Goal: Task Accomplishment & Management: Use online tool/utility

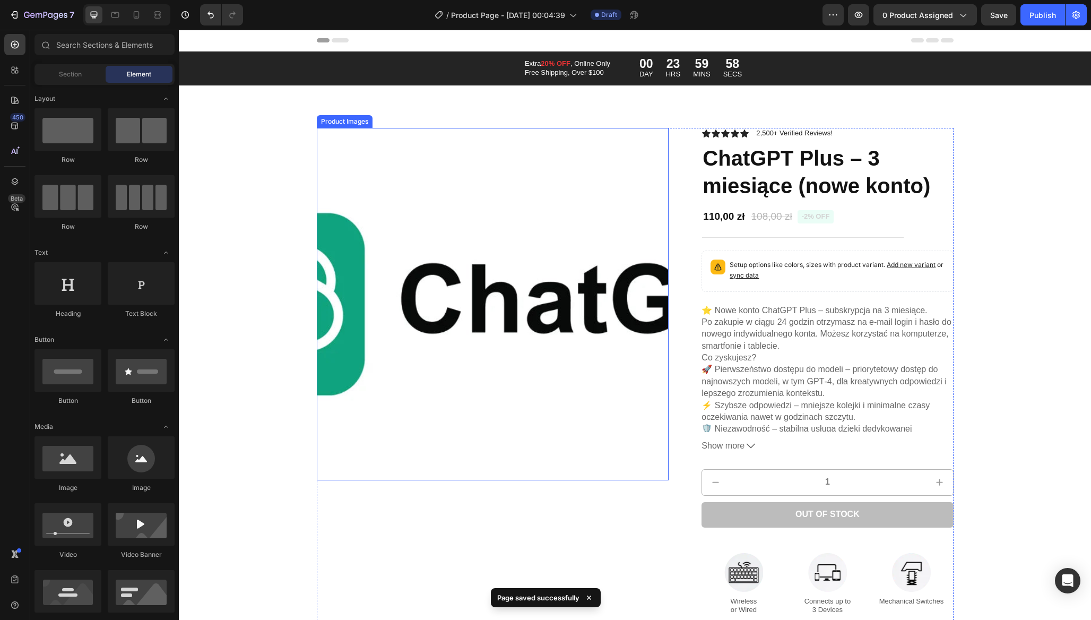
click at [536, 286] on img at bounding box center [493, 304] width 352 height 352
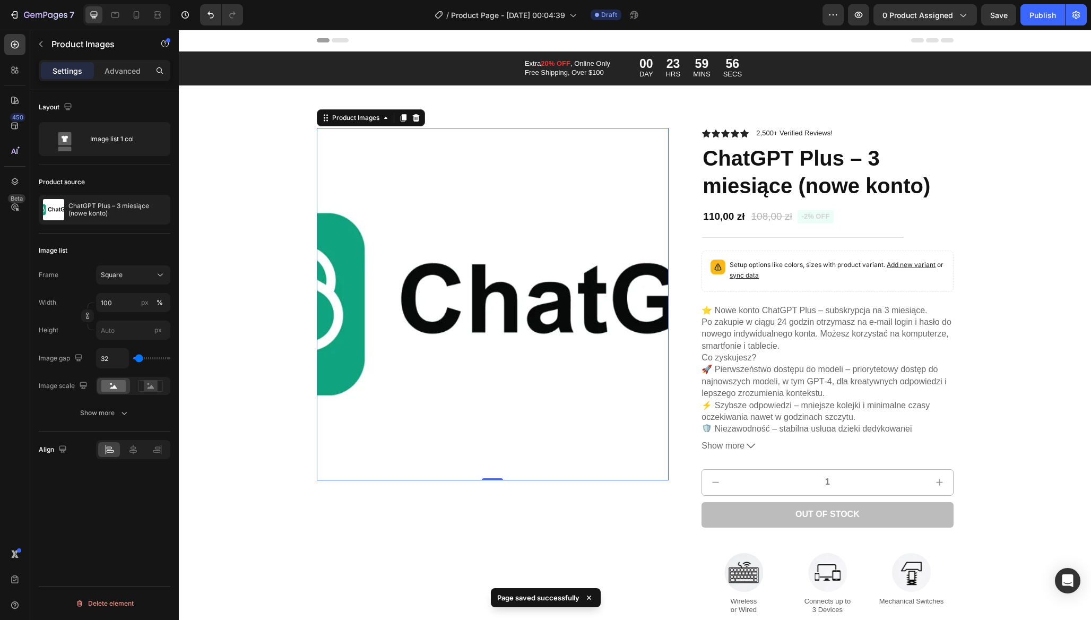
type input "48"
type input "44"
type input "38"
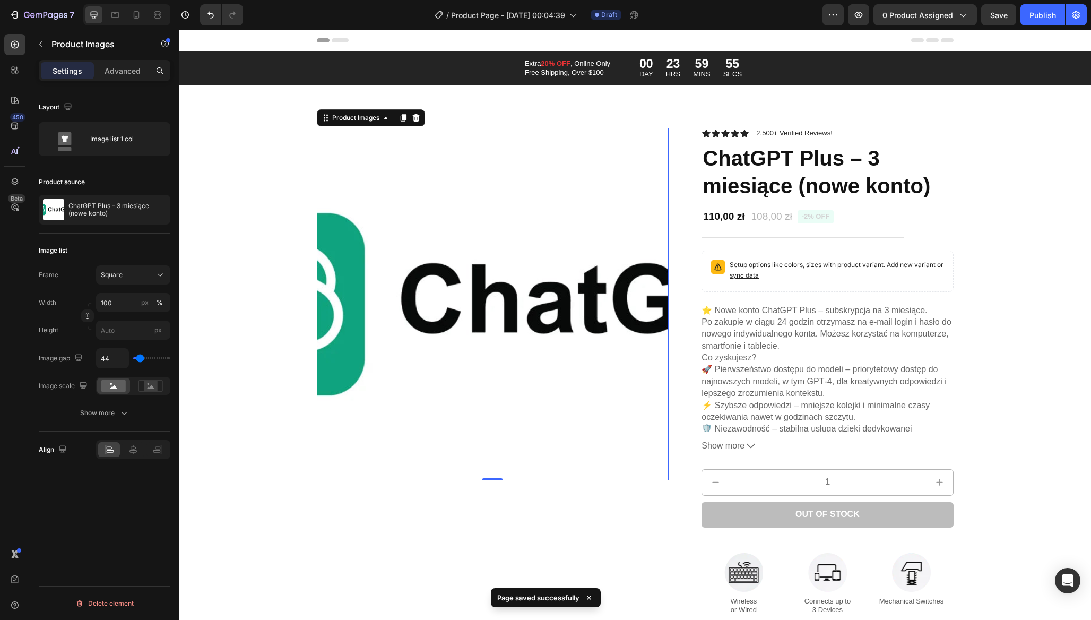
type input "38"
type input "30"
type input "22"
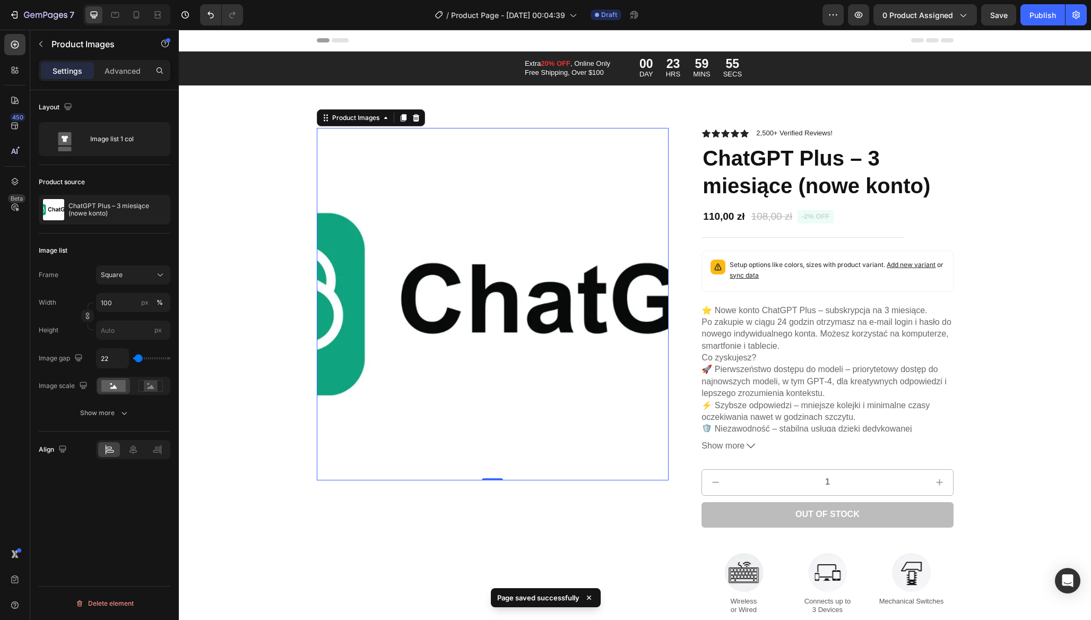
type input "14"
type input "8"
type input "1"
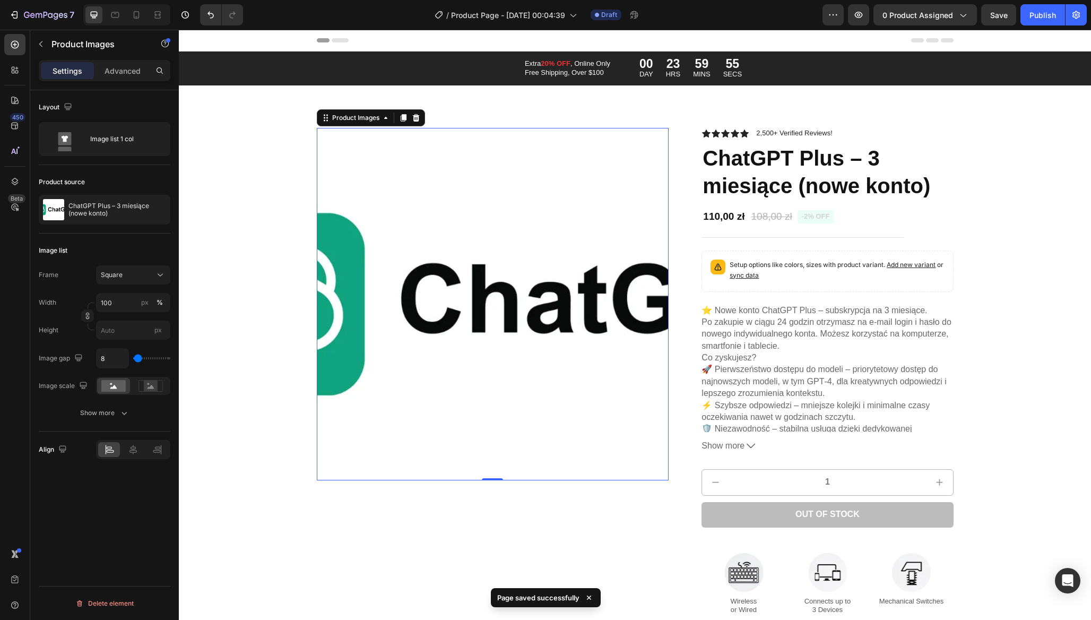
type input "1"
type input "0"
drag, startPoint x: 140, startPoint y: 358, endPoint x: 132, endPoint y: 358, distance: 8.0
type input "0"
click at [133, 358] on input "range" at bounding box center [151, 358] width 37 height 2
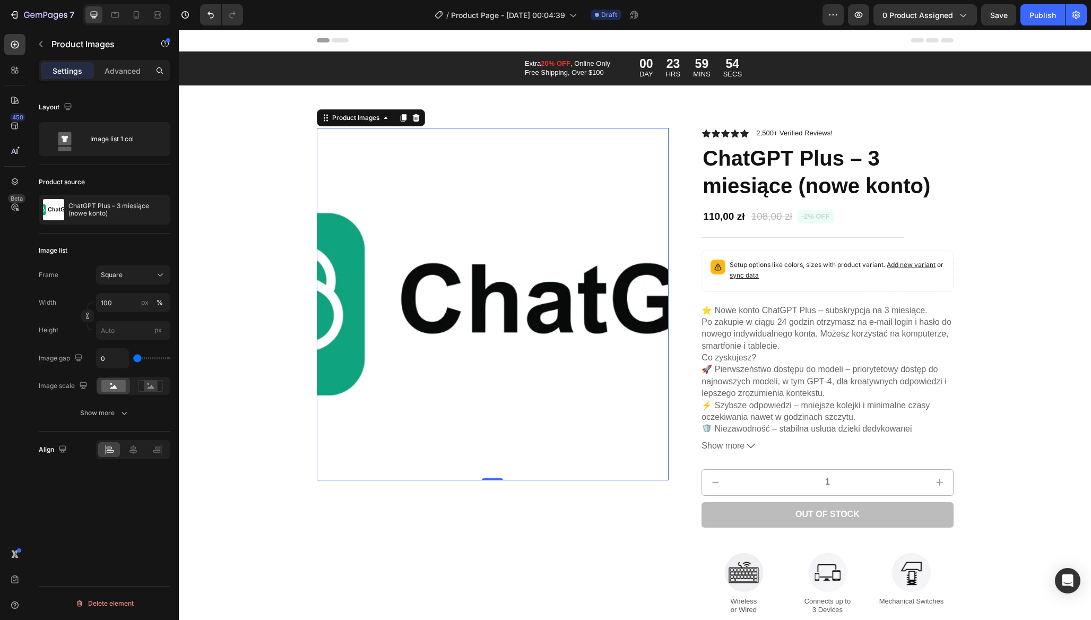
click at [400, 318] on img at bounding box center [493, 304] width 352 height 352
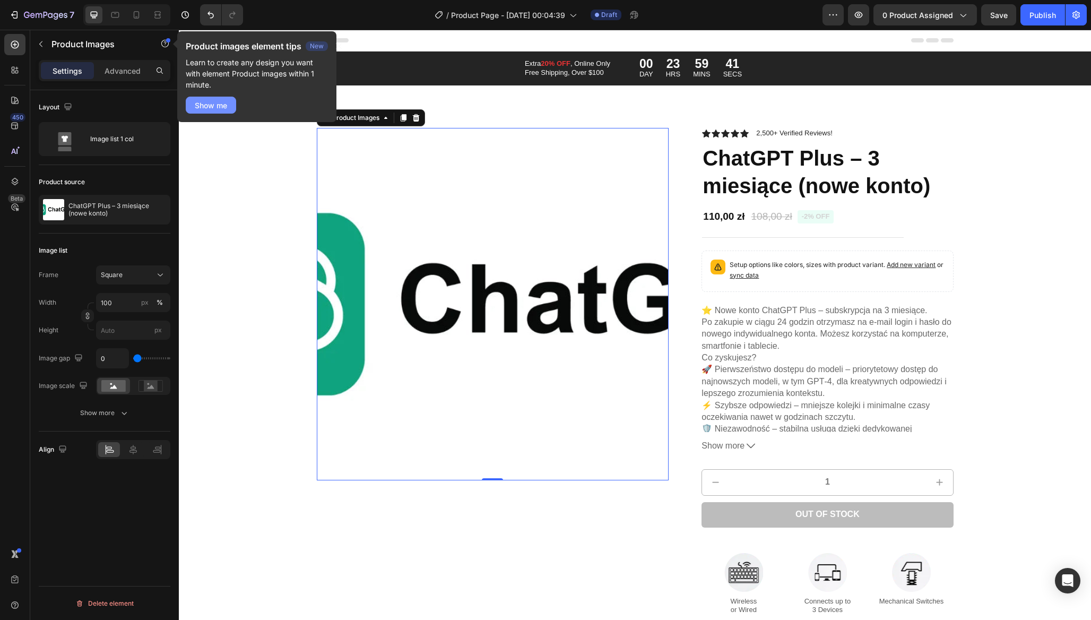
click at [218, 102] on div "Show me" at bounding box center [211, 105] width 32 height 11
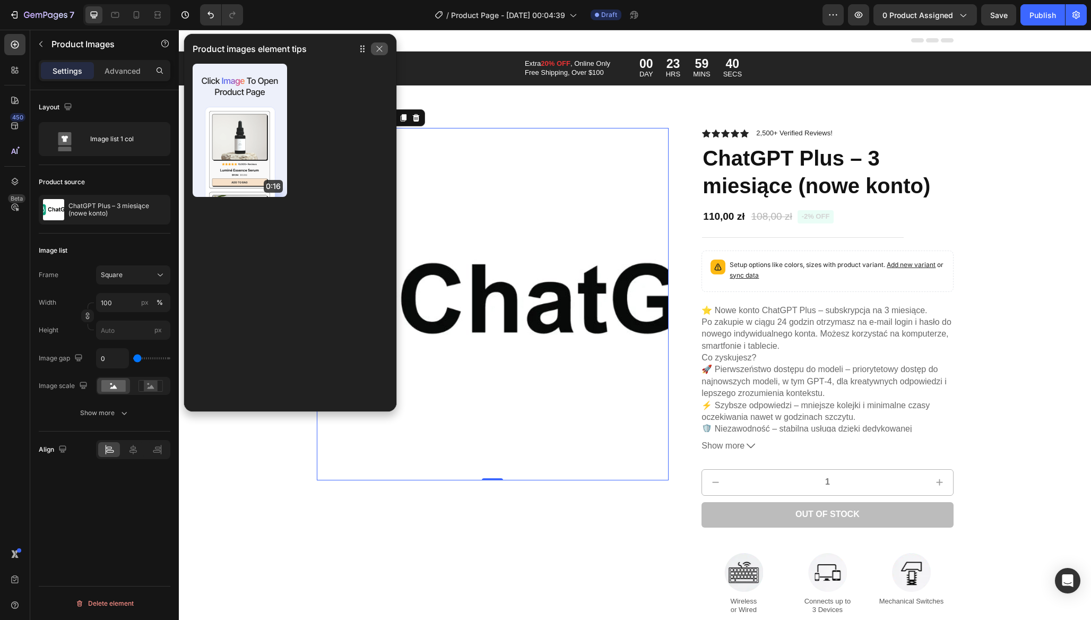
click at [379, 52] on icon "button" at bounding box center [379, 49] width 8 height 8
click at [385, 55] on div at bounding box center [371, 48] width 34 height 17
click at [381, 51] on icon "button" at bounding box center [379, 49] width 8 height 8
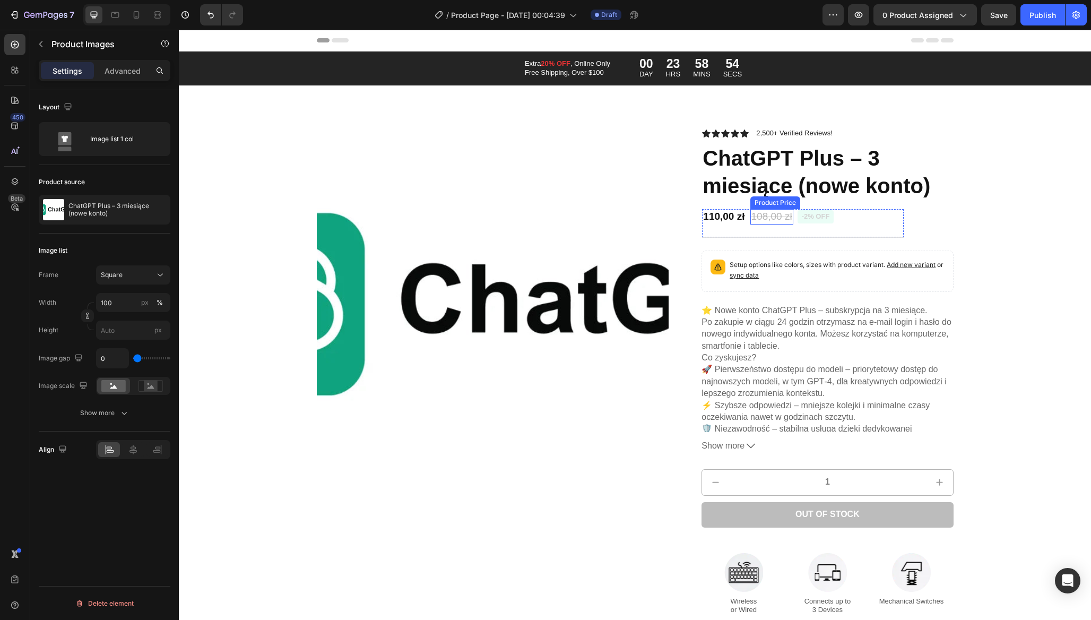
click at [759, 218] on div "108,00 zł" at bounding box center [772, 216] width 43 height 15
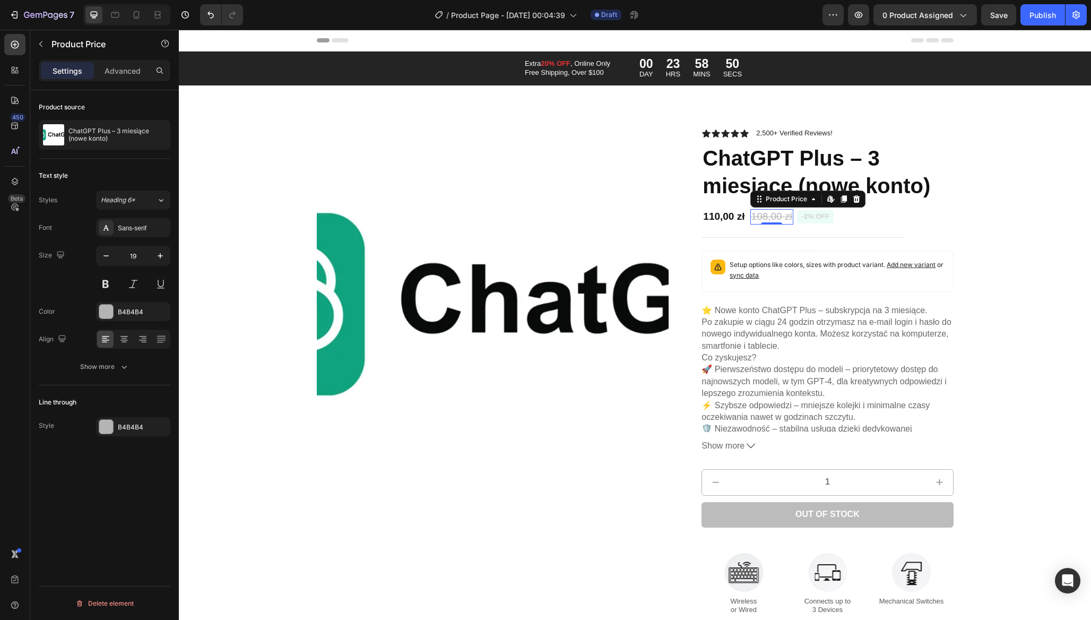
click at [772, 214] on div "108,00 zł" at bounding box center [772, 216] width 43 height 15
click at [827, 201] on icon at bounding box center [831, 199] width 8 height 8
click at [1056, 13] on div "Publish" at bounding box center [1043, 15] width 27 height 11
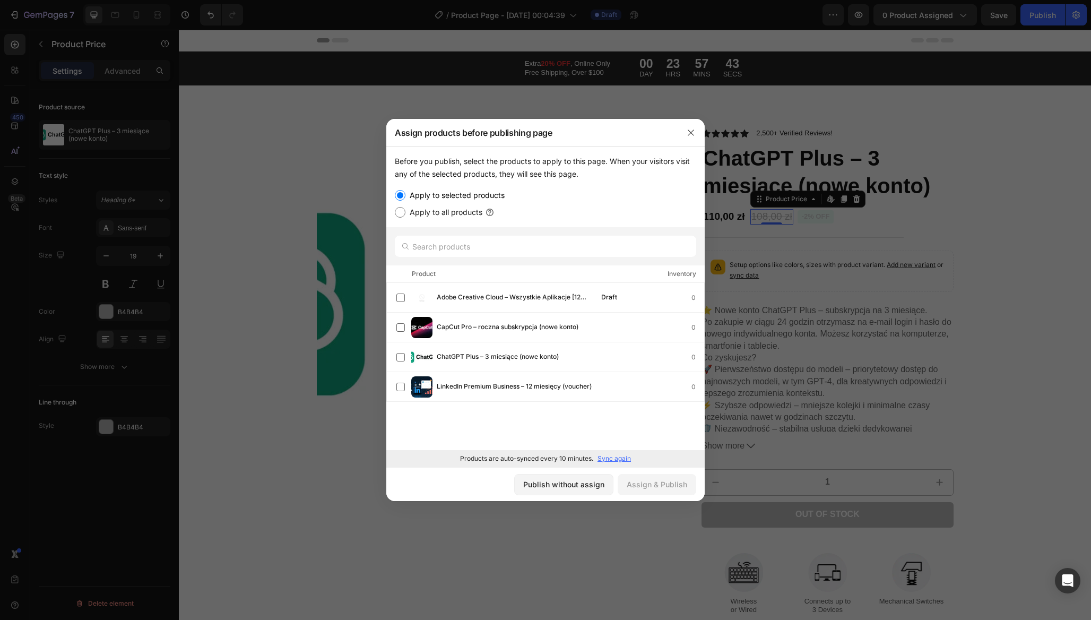
click at [788, 265] on div at bounding box center [545, 310] width 1091 height 620
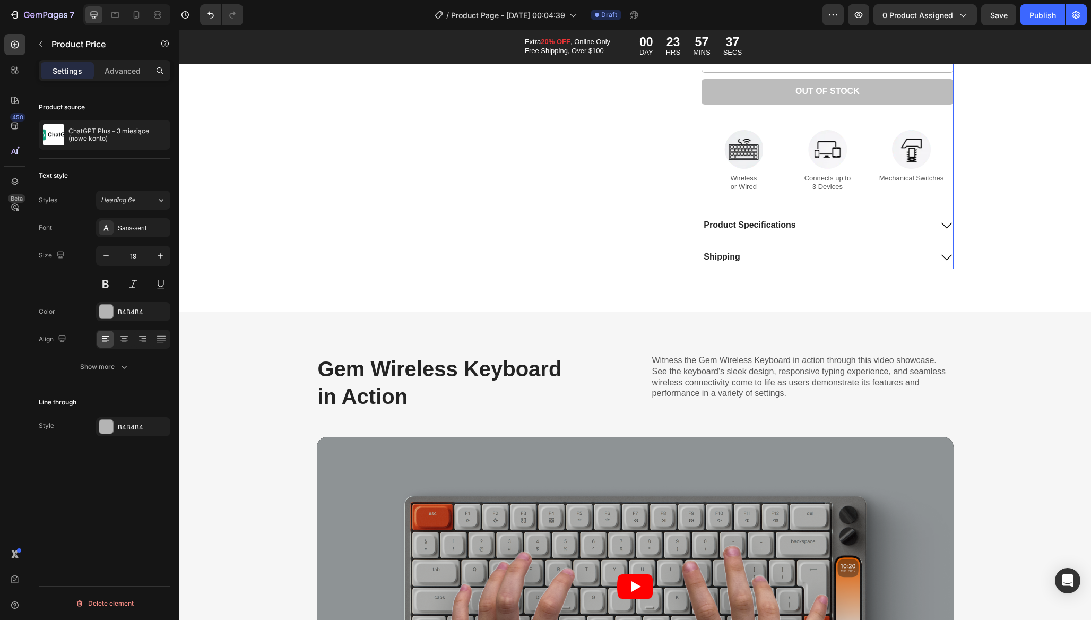
scroll to position [628, 0]
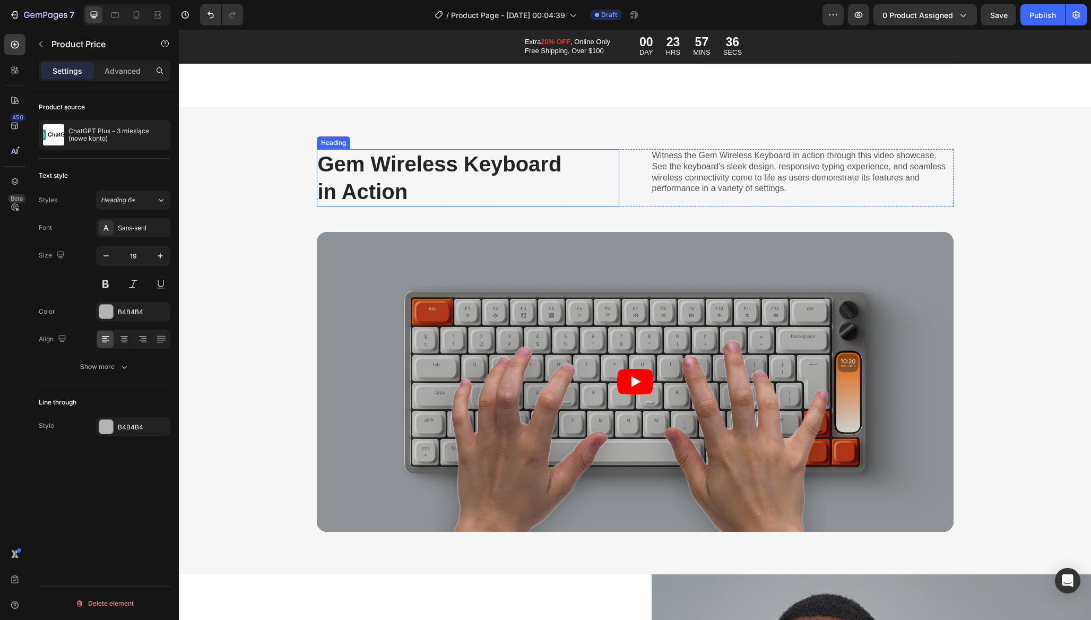
click at [607, 169] on div "Gem Wireless Keyboard in Action" at bounding box center [468, 177] width 303 height 57
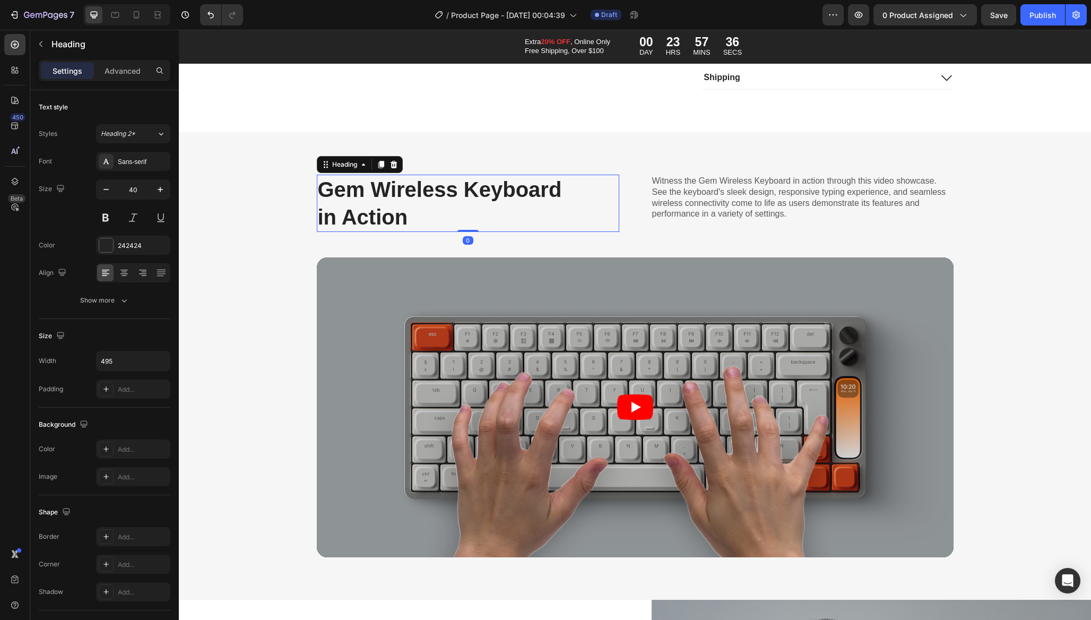
scroll to position [599, 0]
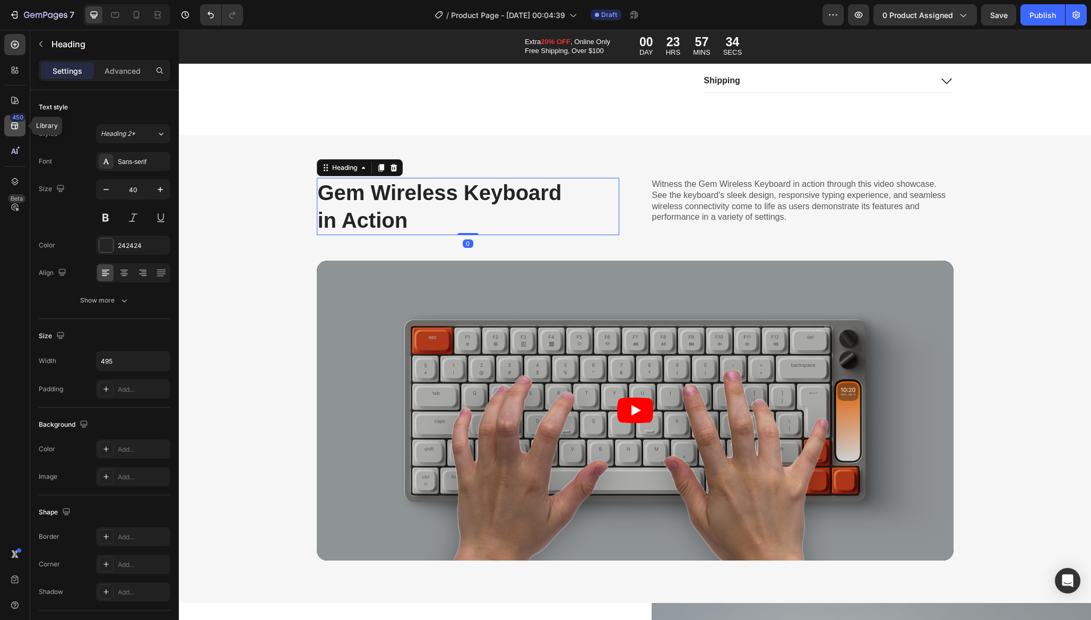
click at [9, 128] on div "450" at bounding box center [14, 125] width 21 height 21
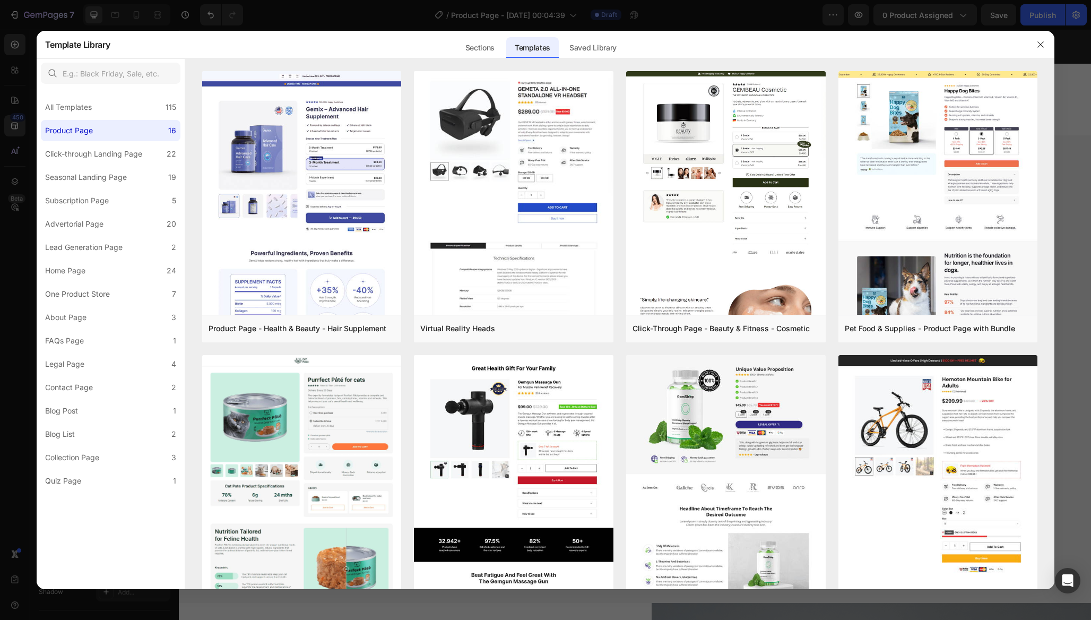
click at [11, 128] on div at bounding box center [545, 310] width 1091 height 620
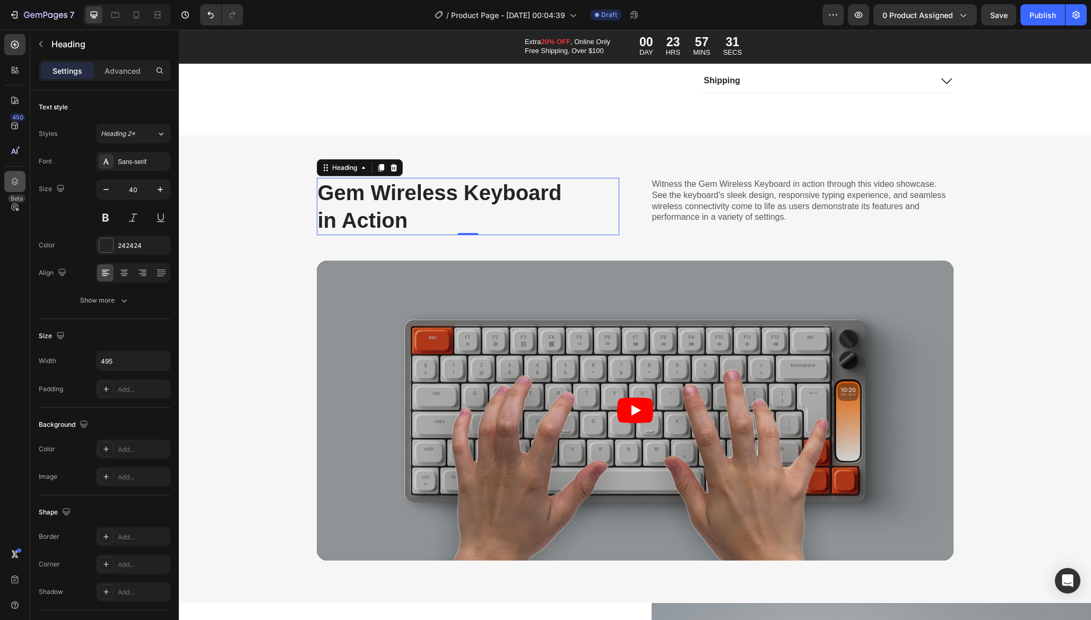
click at [14, 184] on icon at bounding box center [15, 181] width 11 height 11
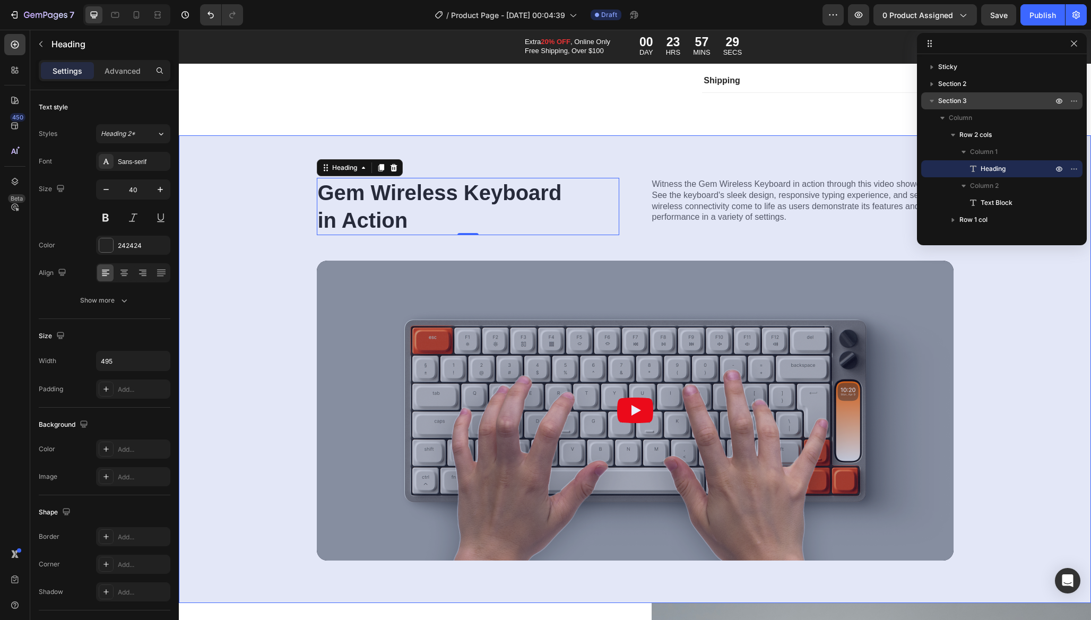
click at [936, 99] on icon "button" at bounding box center [932, 101] width 11 height 11
click at [1058, 98] on icon "button" at bounding box center [1059, 101] width 8 height 8
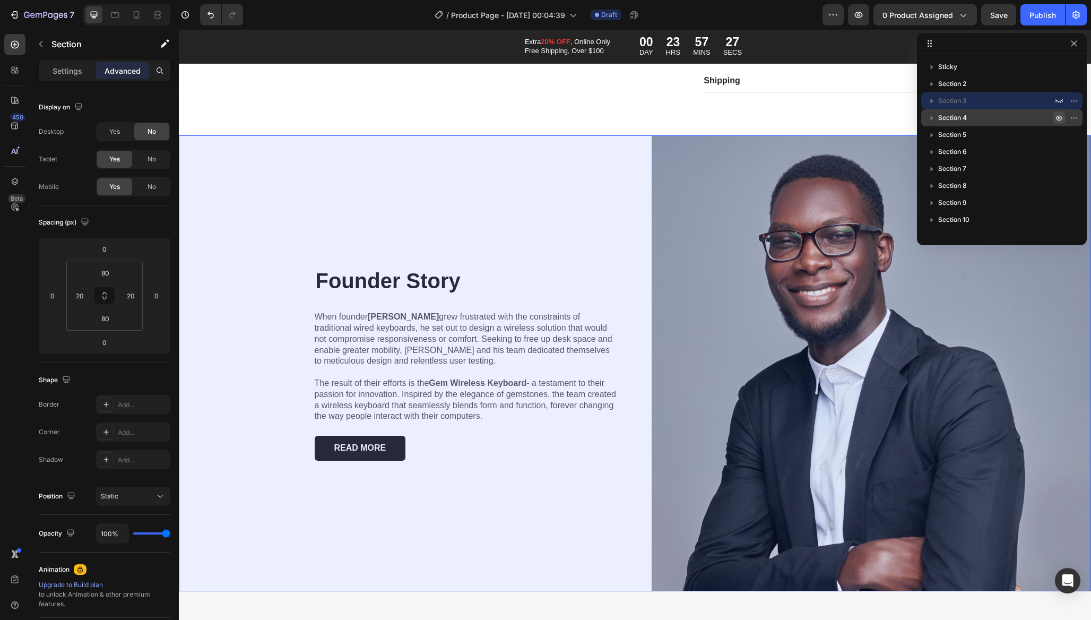
click at [1058, 114] on icon "button" at bounding box center [1059, 118] width 8 height 8
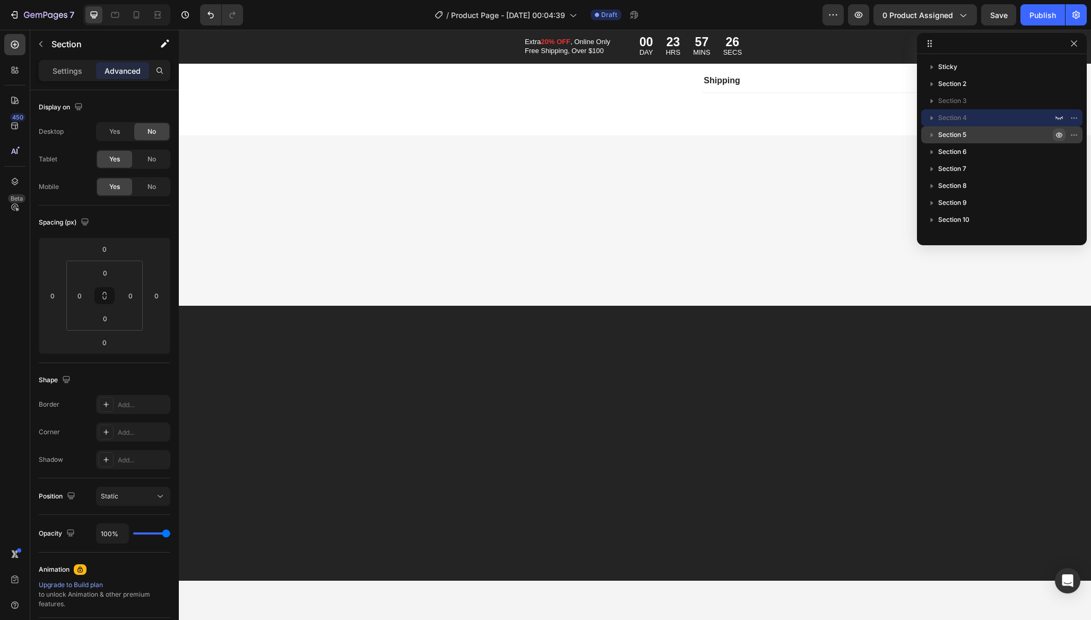
click at [1058, 133] on icon "button" at bounding box center [1059, 135] width 8 height 8
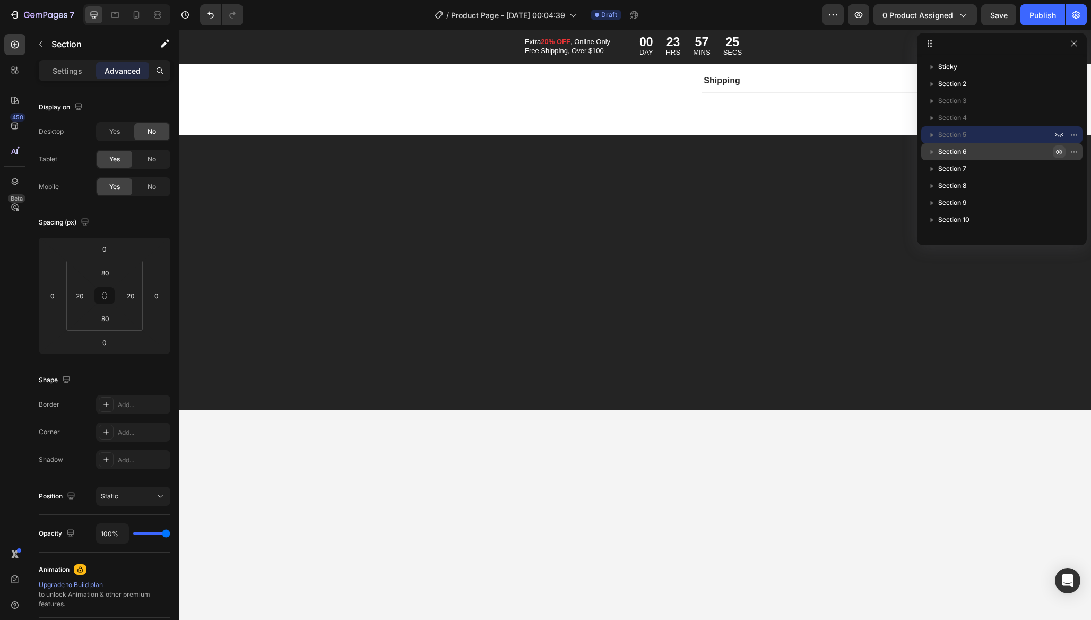
click at [1059, 152] on icon "button" at bounding box center [1059, 152] width 8 height 8
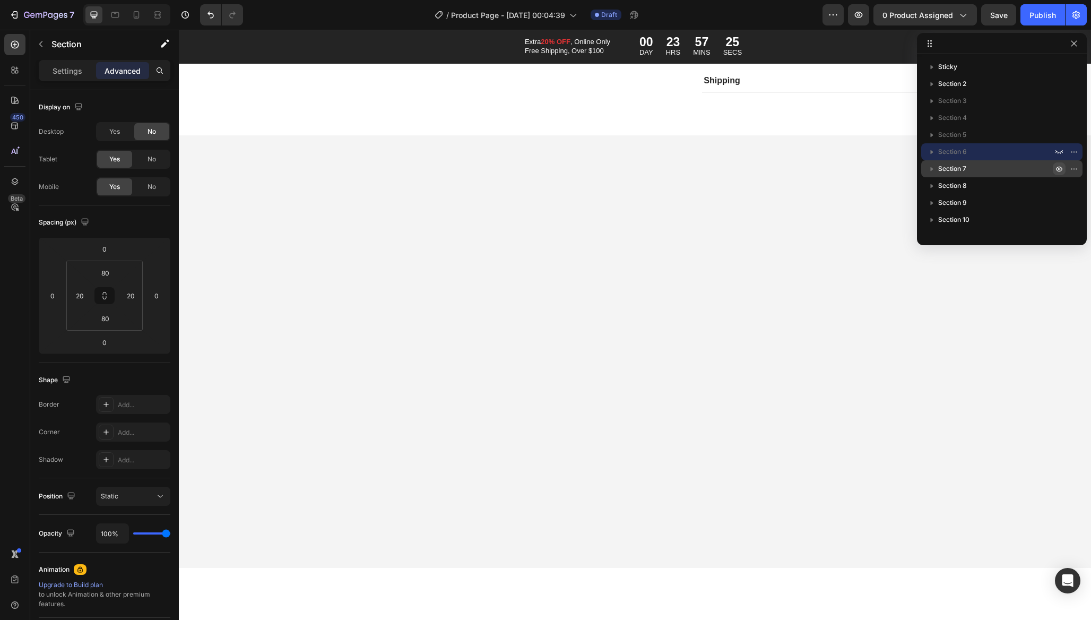
click at [1059, 167] on icon "button" at bounding box center [1059, 169] width 6 height 5
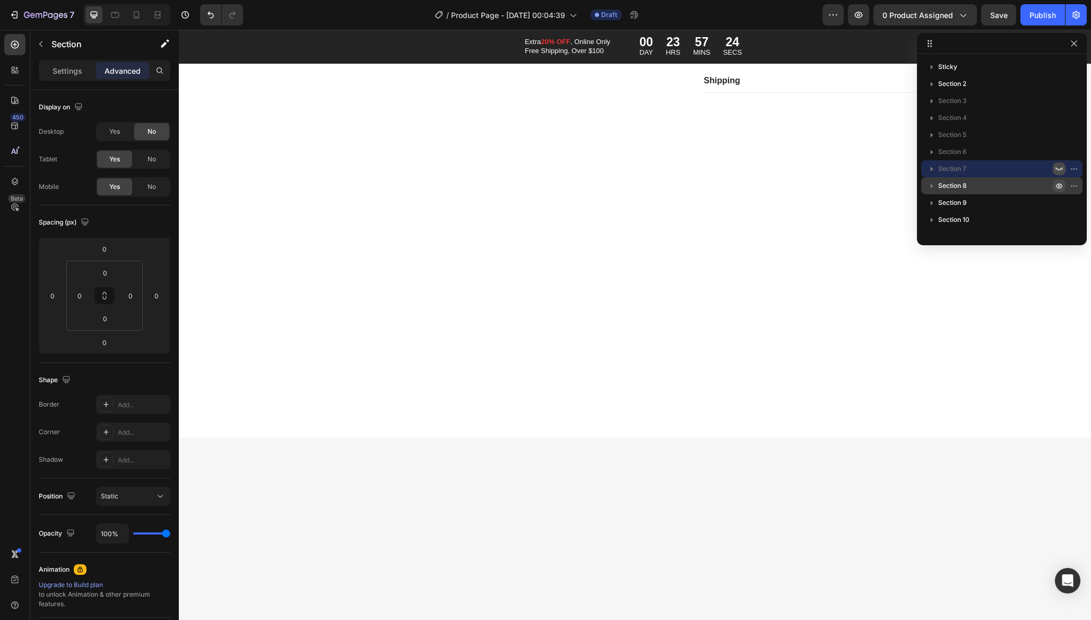
click at [1059, 183] on icon "button" at bounding box center [1059, 186] width 8 height 8
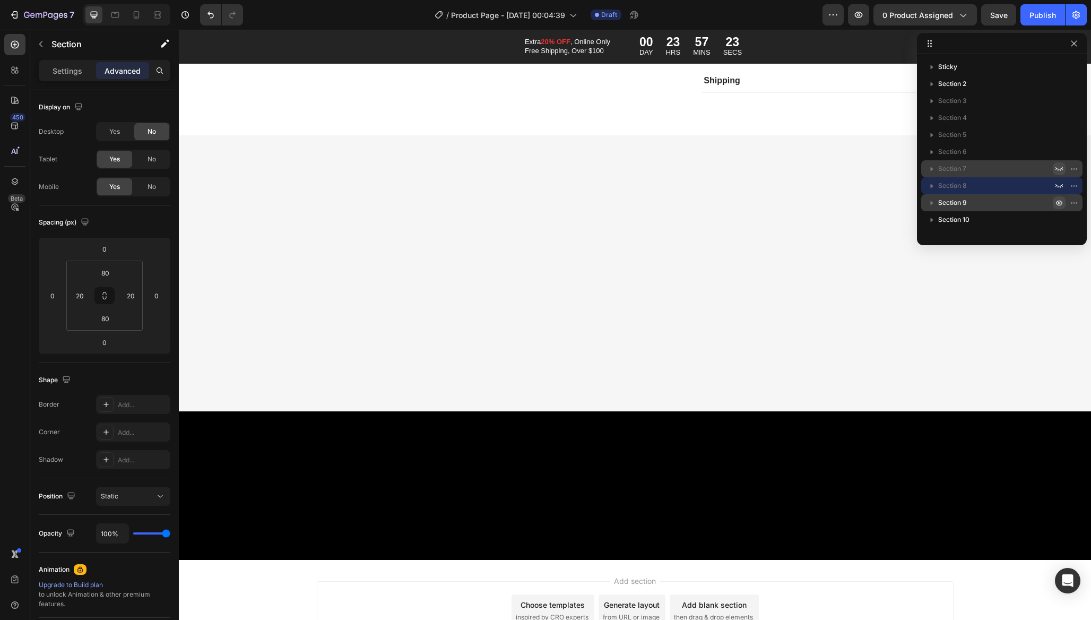
click at [1059, 199] on icon "button" at bounding box center [1059, 203] width 8 height 8
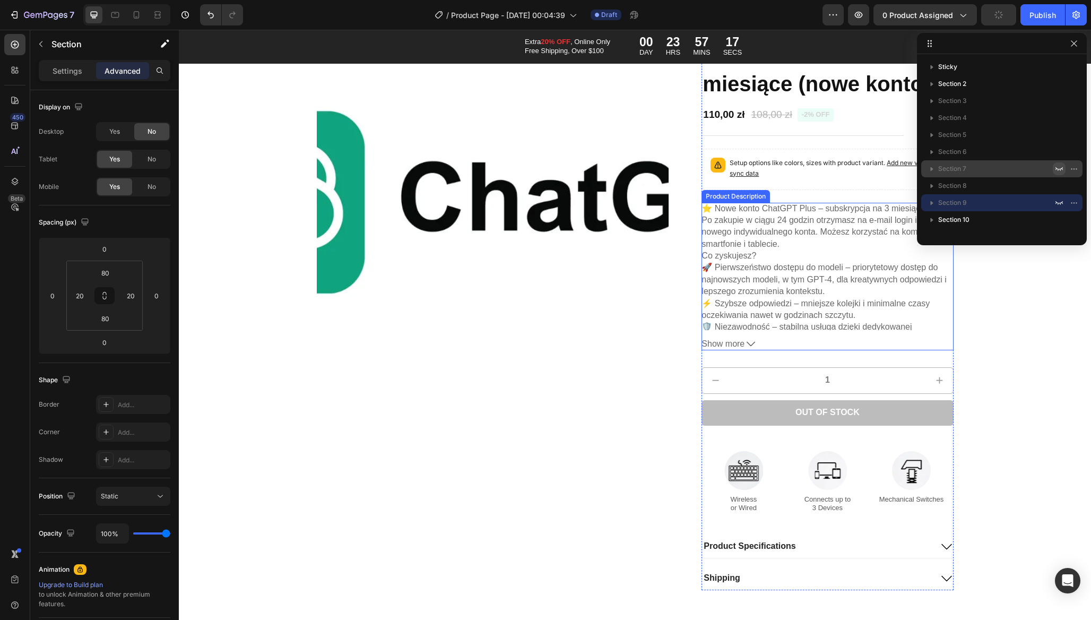
scroll to position [0, 0]
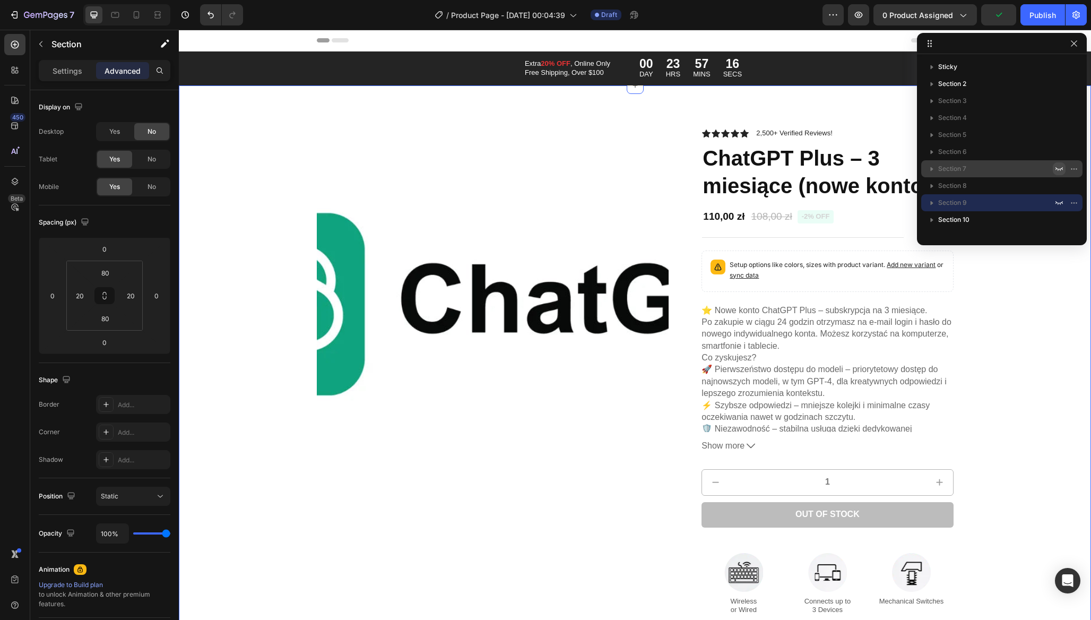
click at [1021, 338] on div "Product Images Icon Icon Icon Icon Icon Icon List 2,500+ Verified Reviews! Text…" at bounding box center [634, 410] width 891 height 564
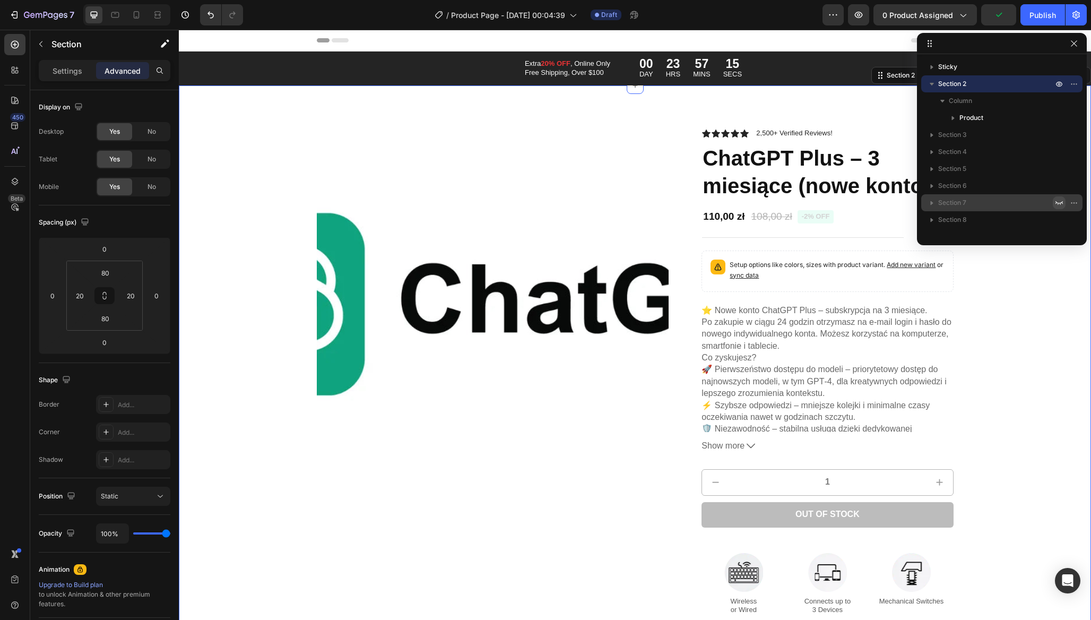
click at [1007, 339] on div "Product Images Icon Icon Icon Icon Icon Icon List 2,500+ Verified Reviews! Text…" at bounding box center [634, 410] width 891 height 564
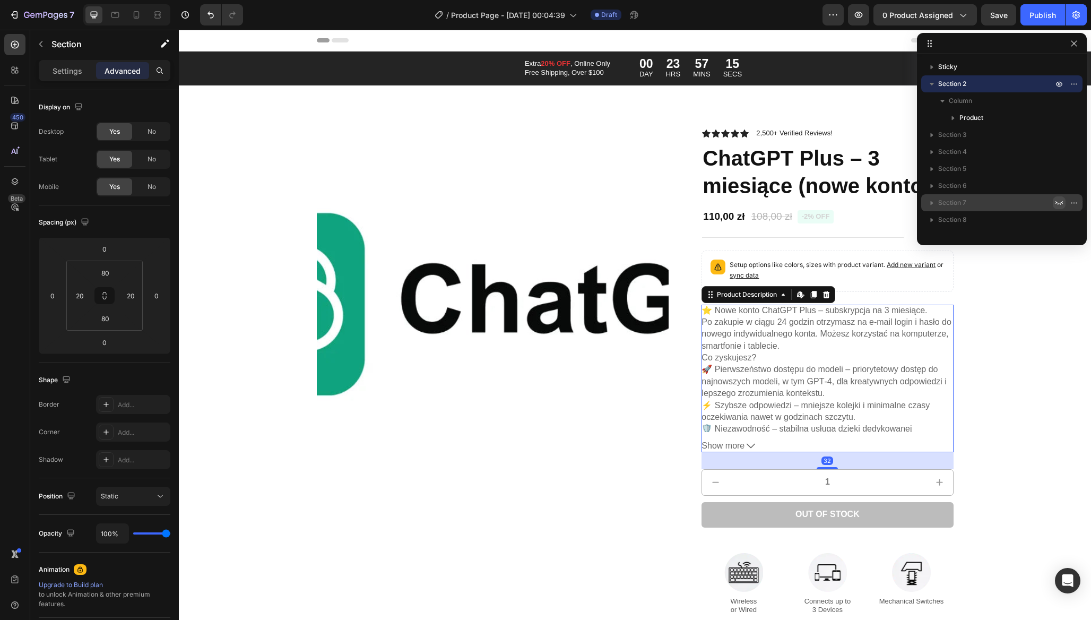
click at [837, 346] on div "⭐ Nowe konto ChatGPT Plus – subskrypcja na 3 miesiące. Po zakupie w ciągu 24 go…" at bounding box center [828, 368] width 252 height 127
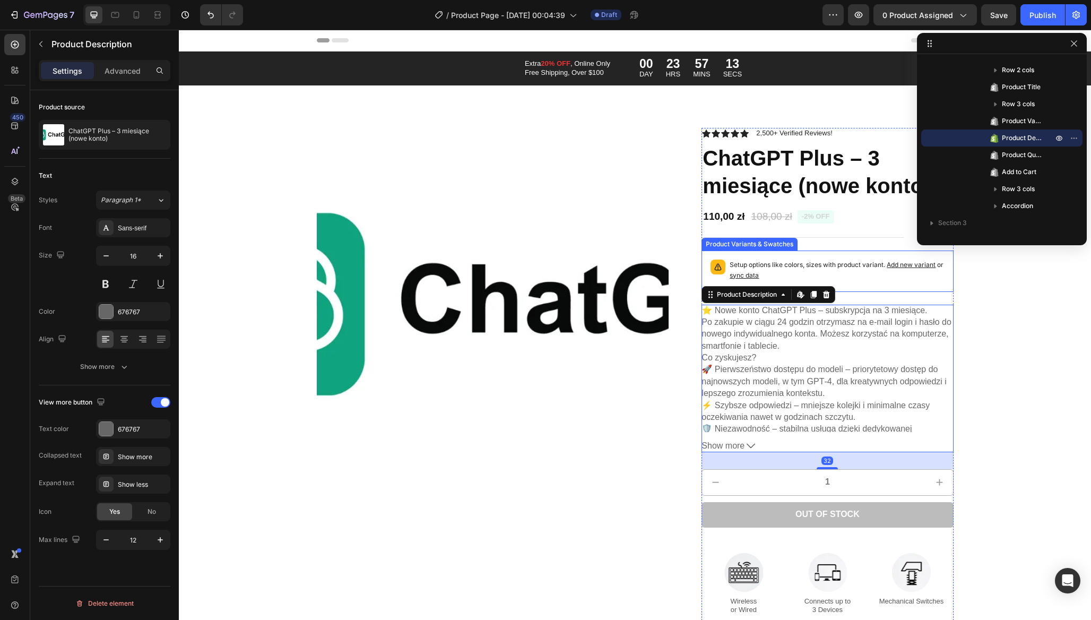
click at [787, 263] on p "Setup options like colors, sizes with product variant. Add new variant or sync …" at bounding box center [837, 270] width 214 height 21
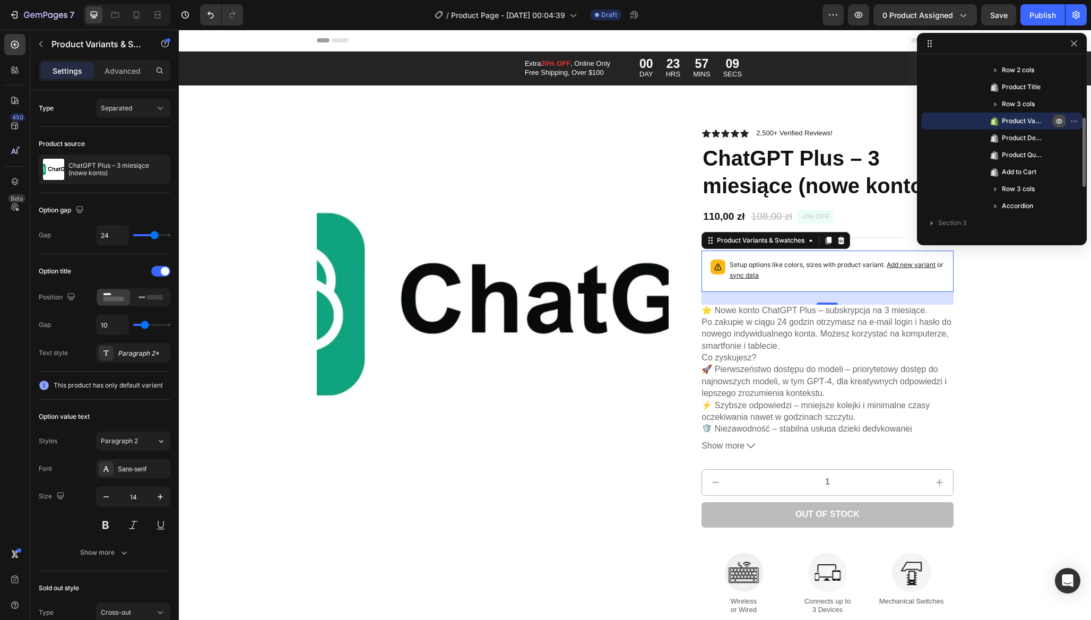
click at [1061, 117] on icon "button" at bounding box center [1059, 121] width 8 height 8
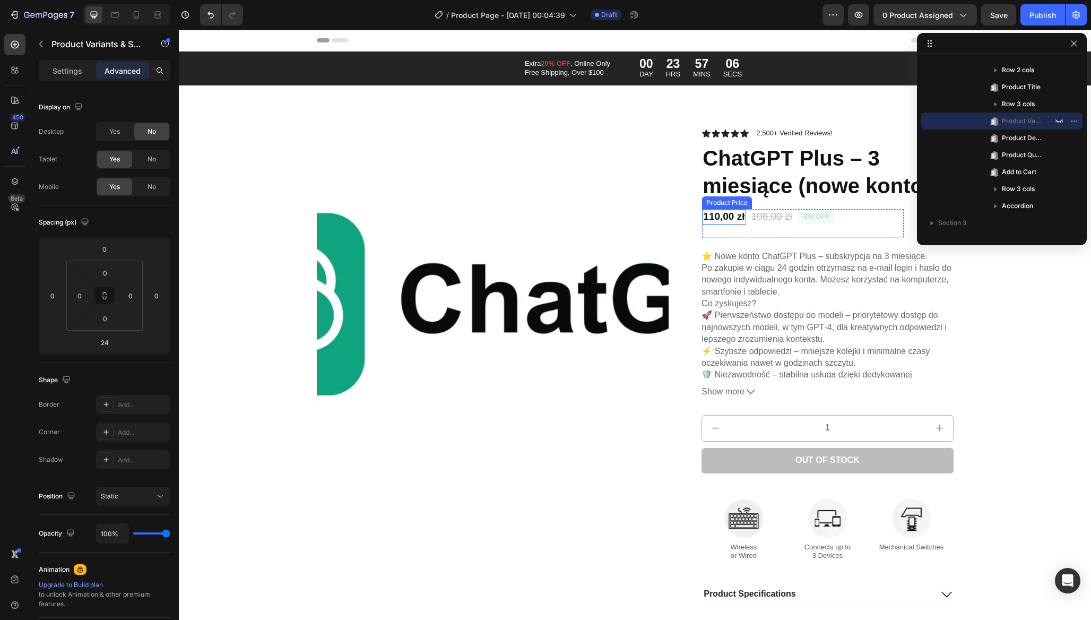
click at [738, 223] on div "110,00 zł" at bounding box center [724, 216] width 44 height 15
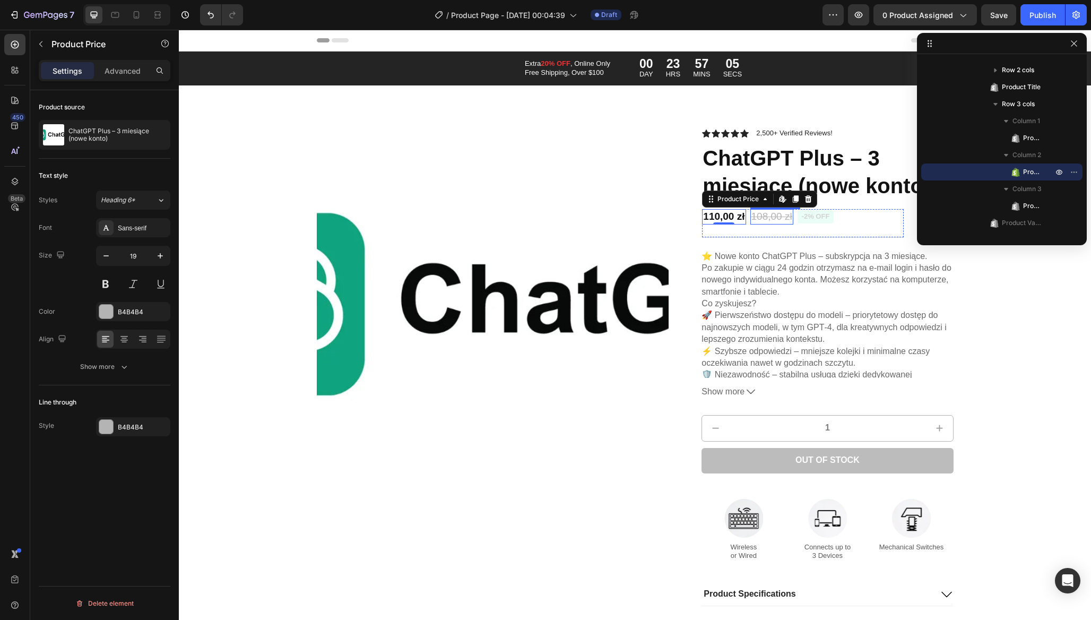
click at [749, 224] on div "110,00 zł Product Price Edit content in Shopify 0 Product Price Edit content in…" at bounding box center [803, 223] width 202 height 29
click at [159, 203] on icon at bounding box center [161, 200] width 9 height 11
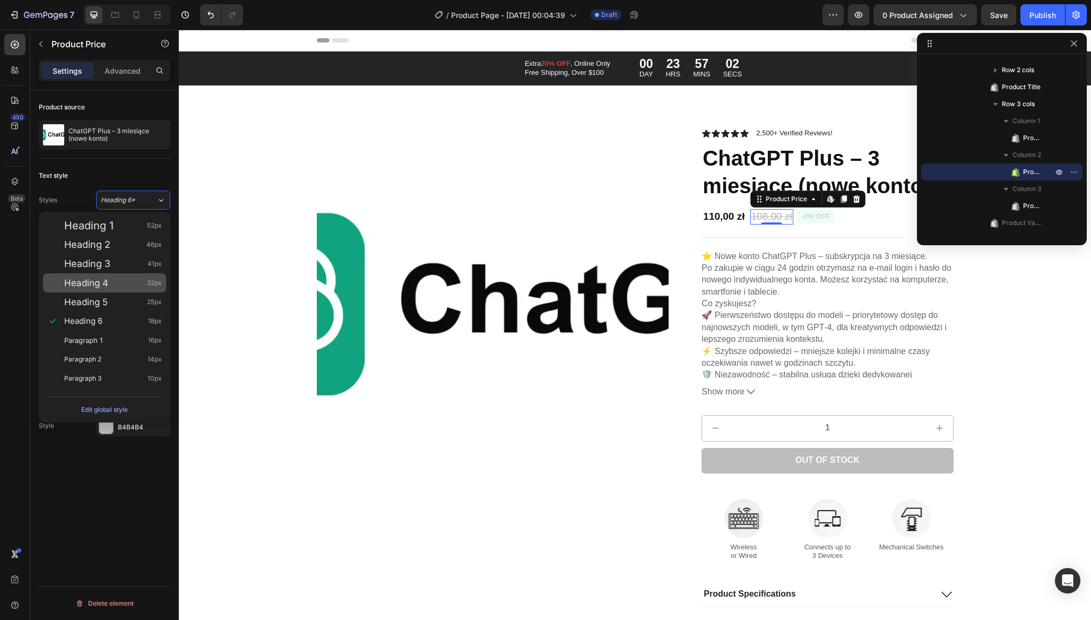
click at [114, 285] on div "Heading 4 32px" at bounding box center [113, 283] width 98 height 11
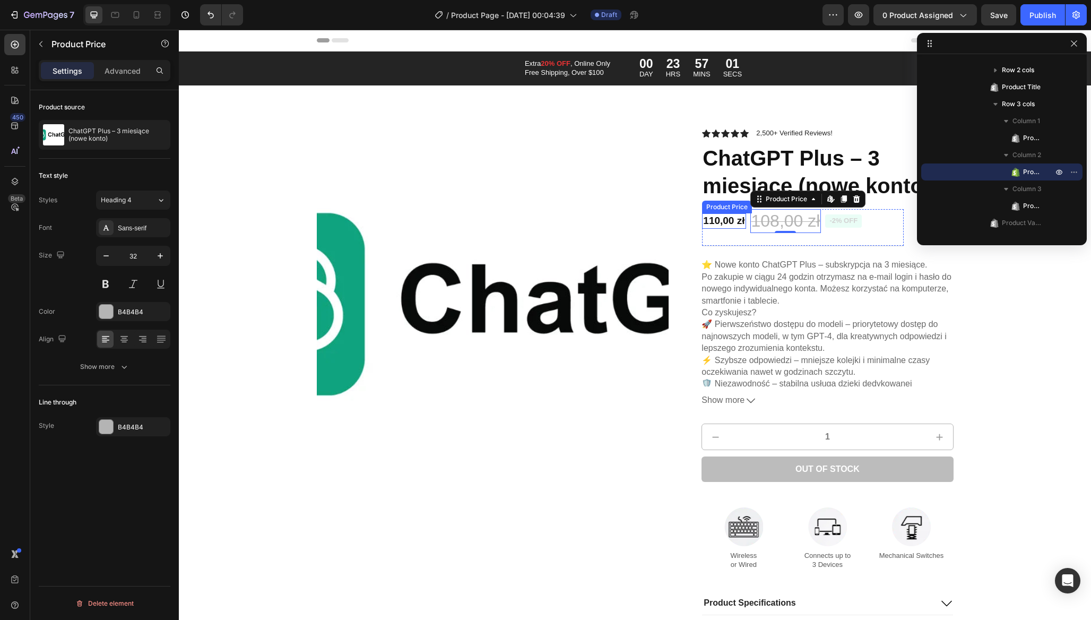
type input "19"
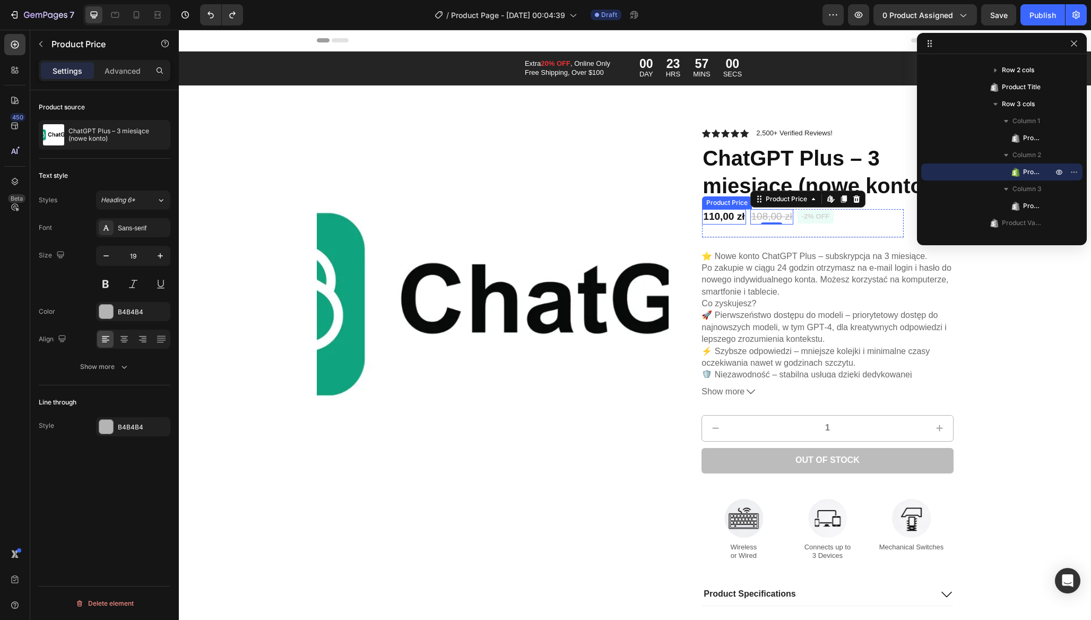
click at [719, 218] on div "110,00 zł" at bounding box center [724, 216] width 44 height 15
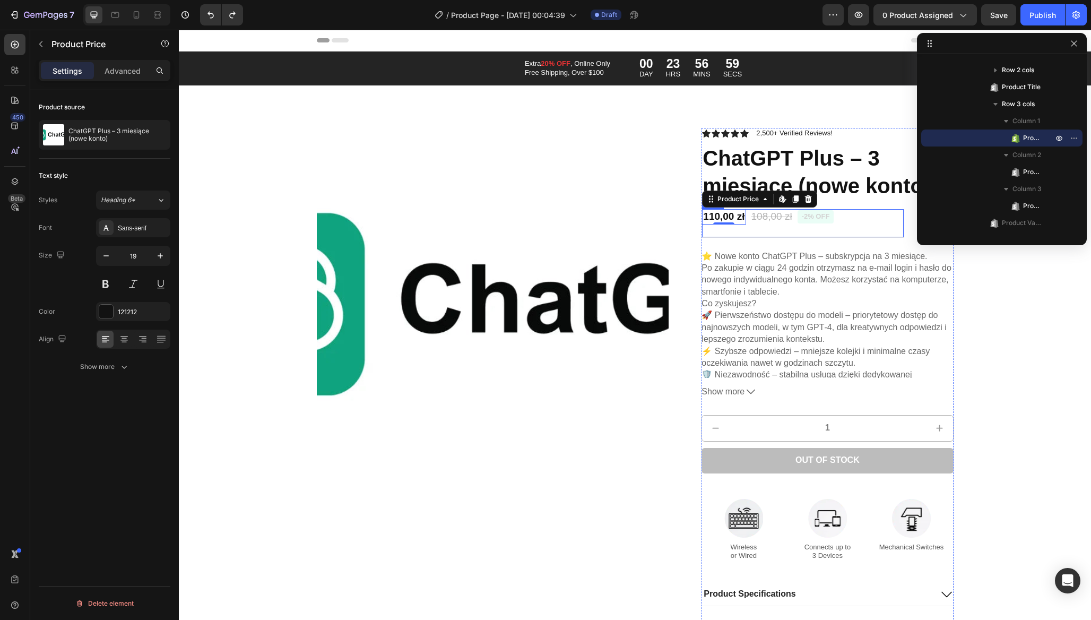
click at [836, 221] on div "110,00 zł Product Price Edit content in Shopify 0 Product Price Edit content in…" at bounding box center [803, 223] width 202 height 29
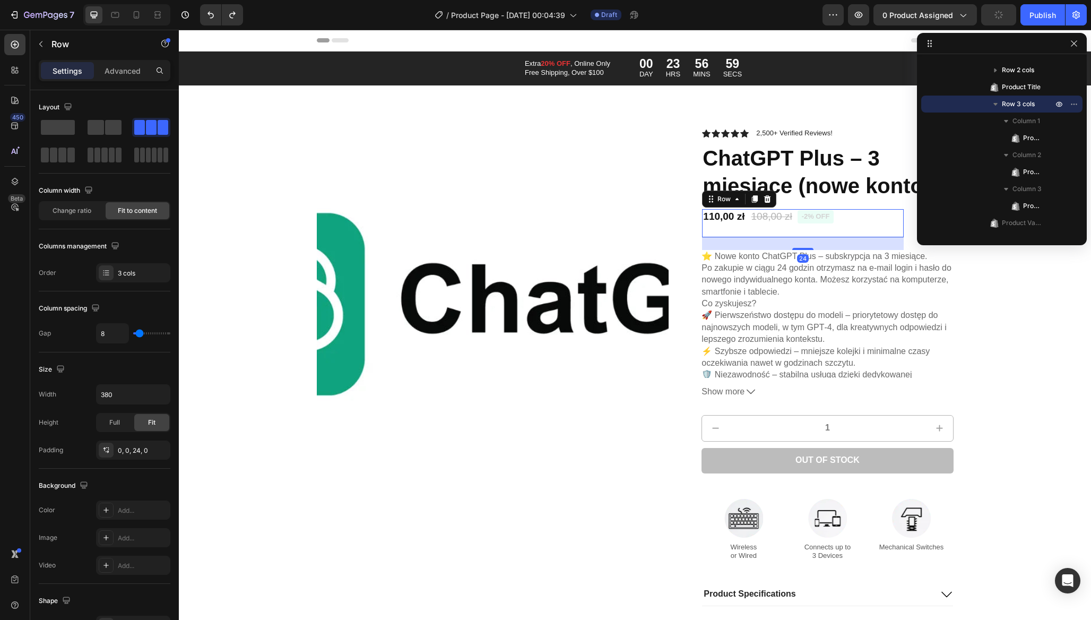
click at [836, 222] on div "110,00 zł Product Price Product Price 108,00 zł Product Price Product Price -2%…" at bounding box center [803, 223] width 202 height 29
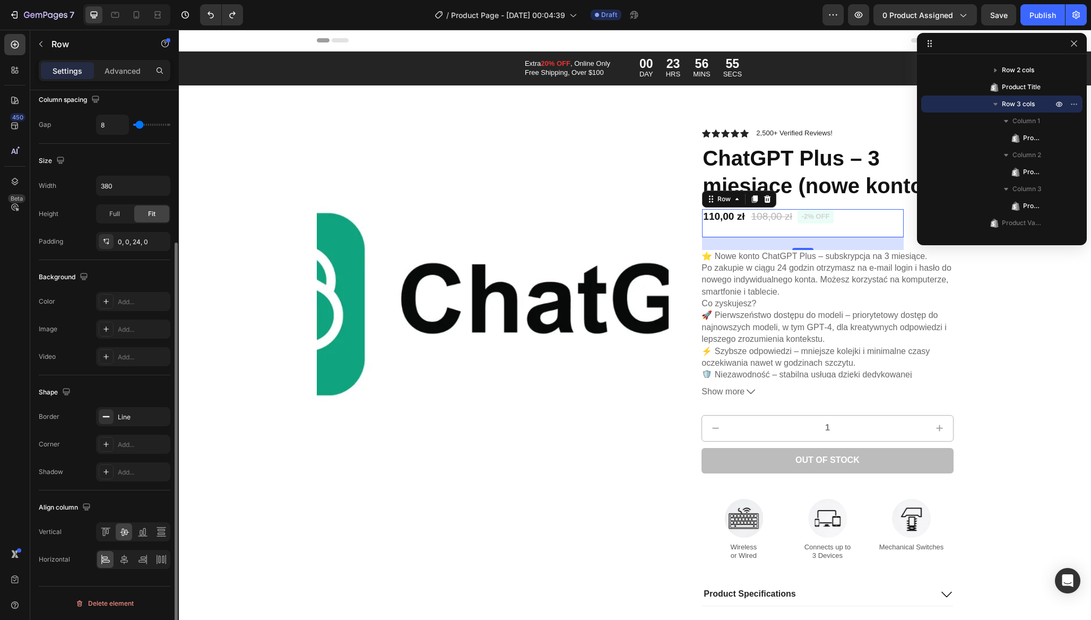
scroll to position [0, 0]
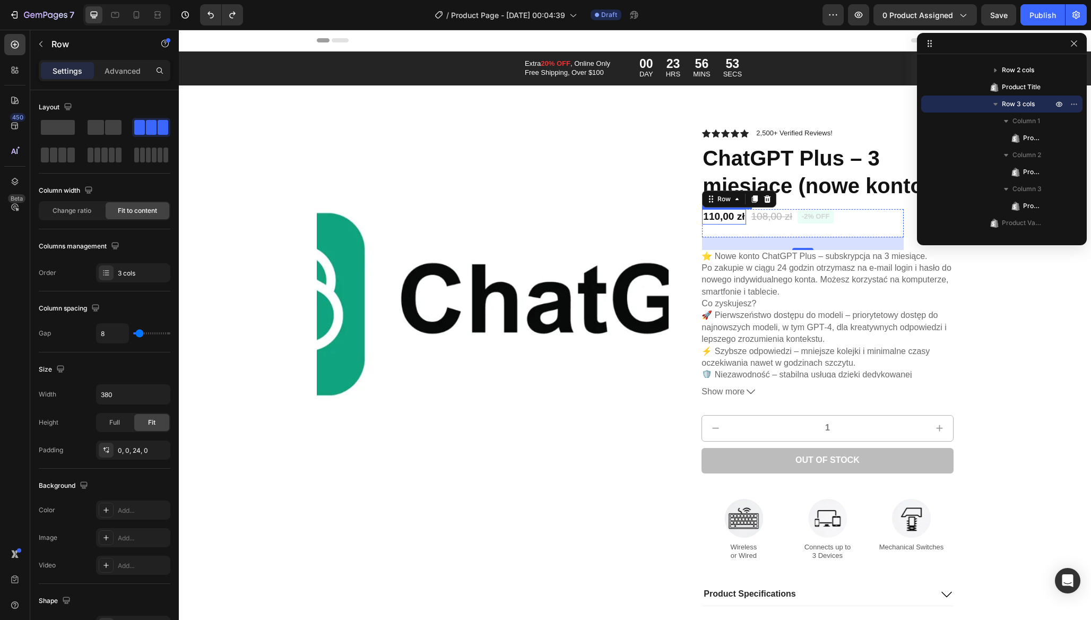
click at [718, 217] on div "110,00 zł" at bounding box center [724, 216] width 44 height 15
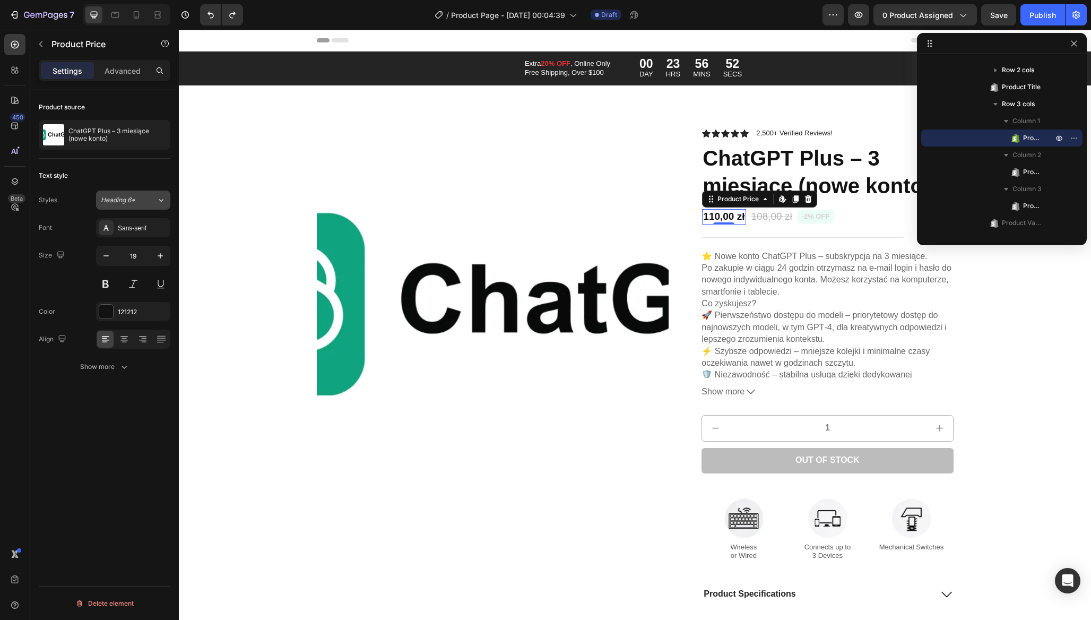
click at [162, 201] on icon at bounding box center [161, 200] width 9 height 11
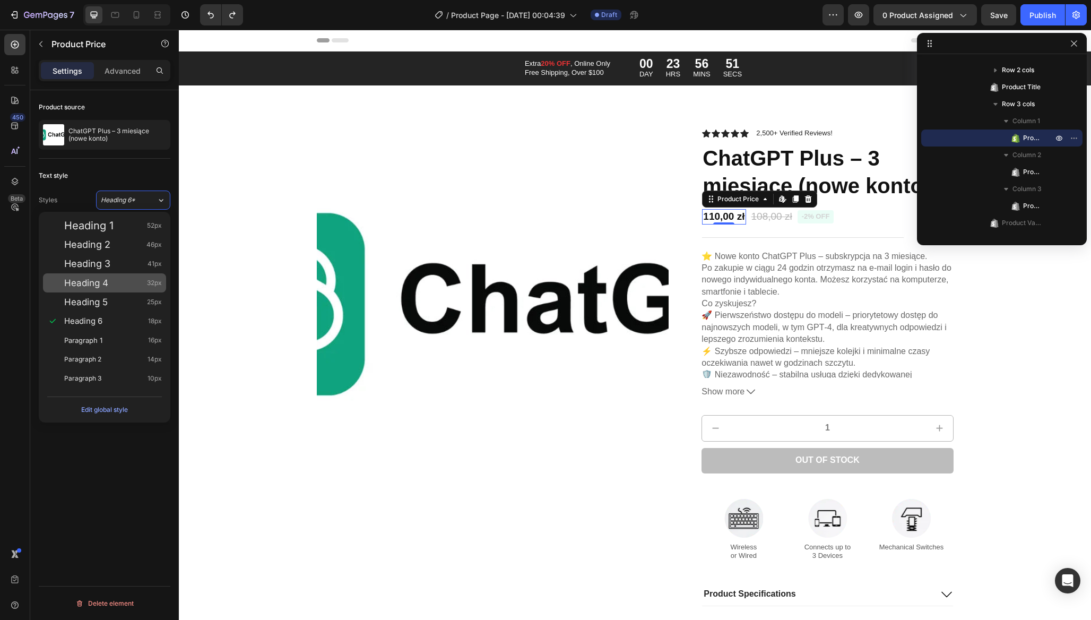
click at [120, 287] on div "Heading 4 32px" at bounding box center [113, 283] width 98 height 11
type input "32"
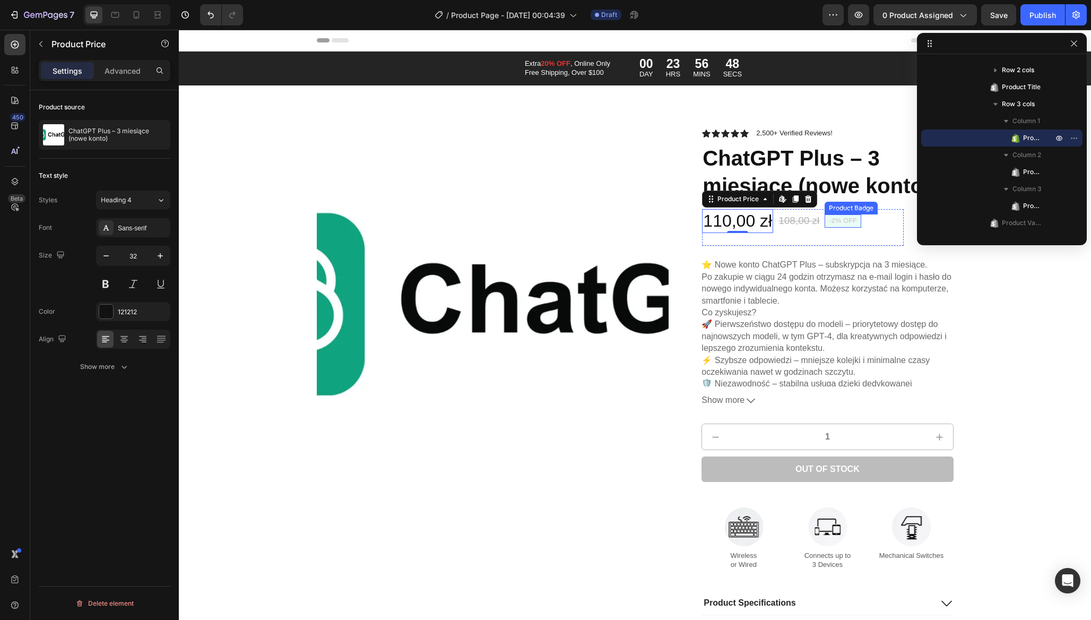
click at [841, 221] on pre "-2% off" at bounding box center [843, 220] width 37 height 13
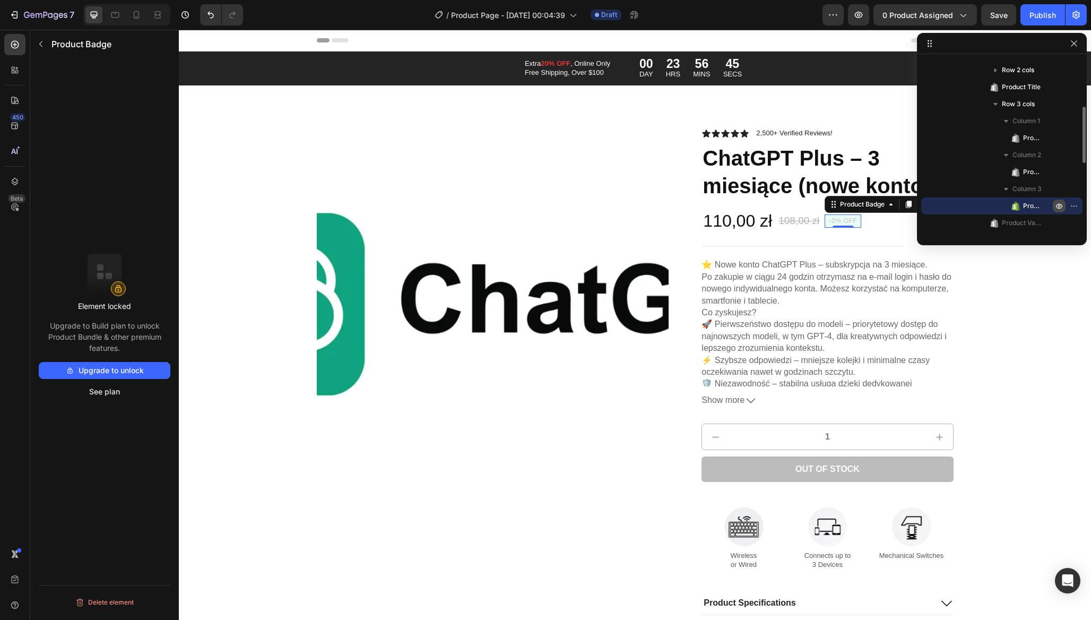
click at [1063, 206] on icon "button" at bounding box center [1059, 206] width 8 height 8
click at [736, 271] on div "⭐ Nowe konto ChatGPT Plus – subskrypcja na 3 miesiące. Po zakupie w ciągu 24 go…" at bounding box center [828, 322] width 252 height 127
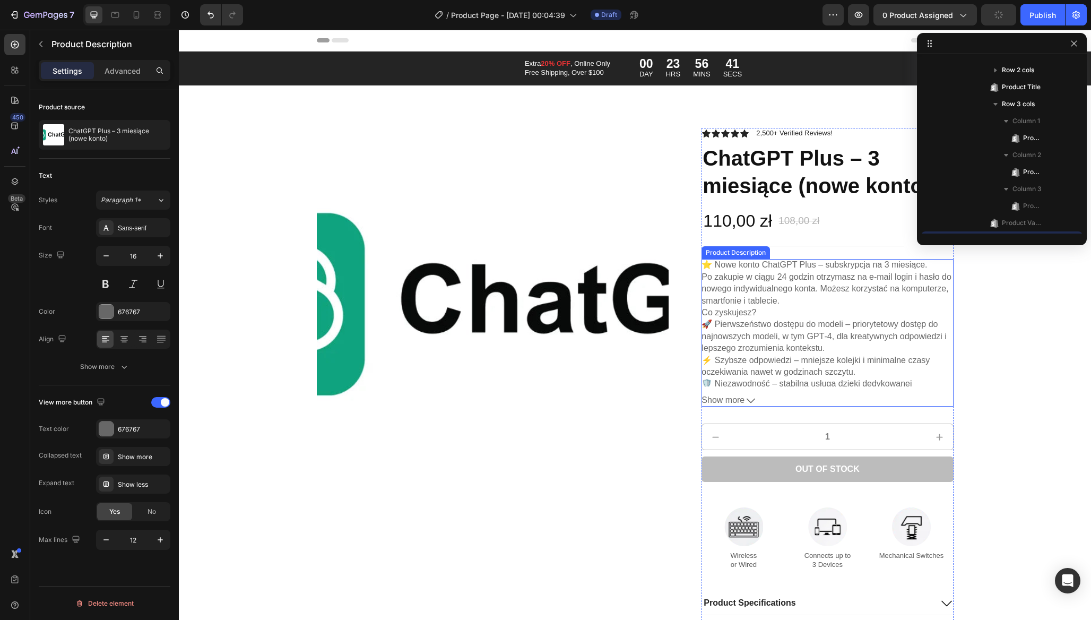
scroll to position [252, 0]
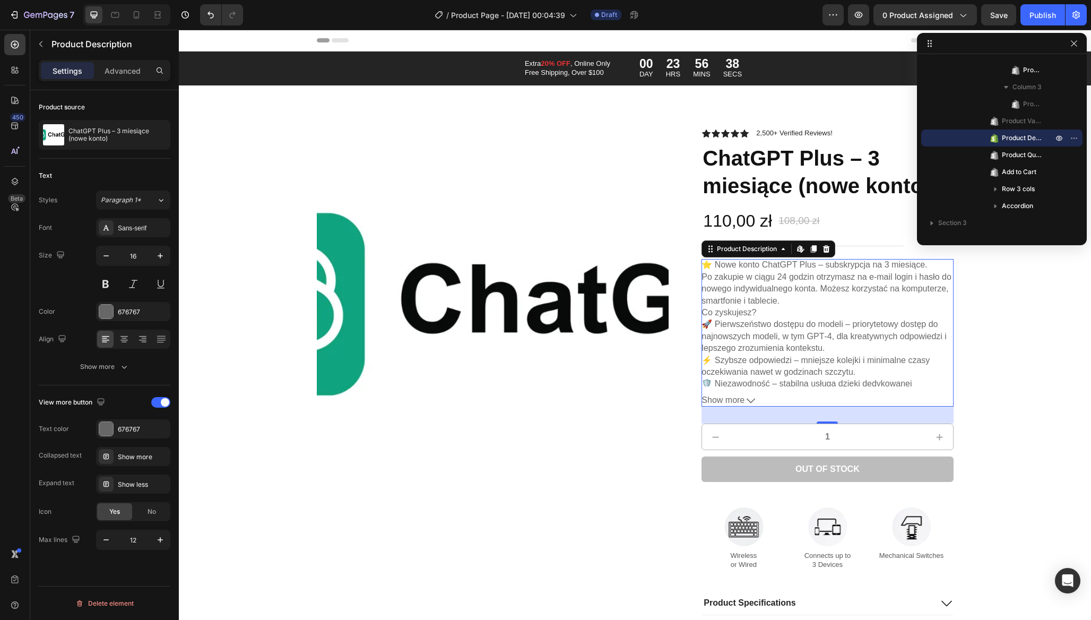
click at [731, 338] on p "🚀 Pierwszeństwo dostępu do modeli – priorytetowy dostęp do najnowszych modeli, …" at bounding box center [824, 336] width 245 height 33
click at [747, 400] on icon at bounding box center [751, 401] width 8 height 8
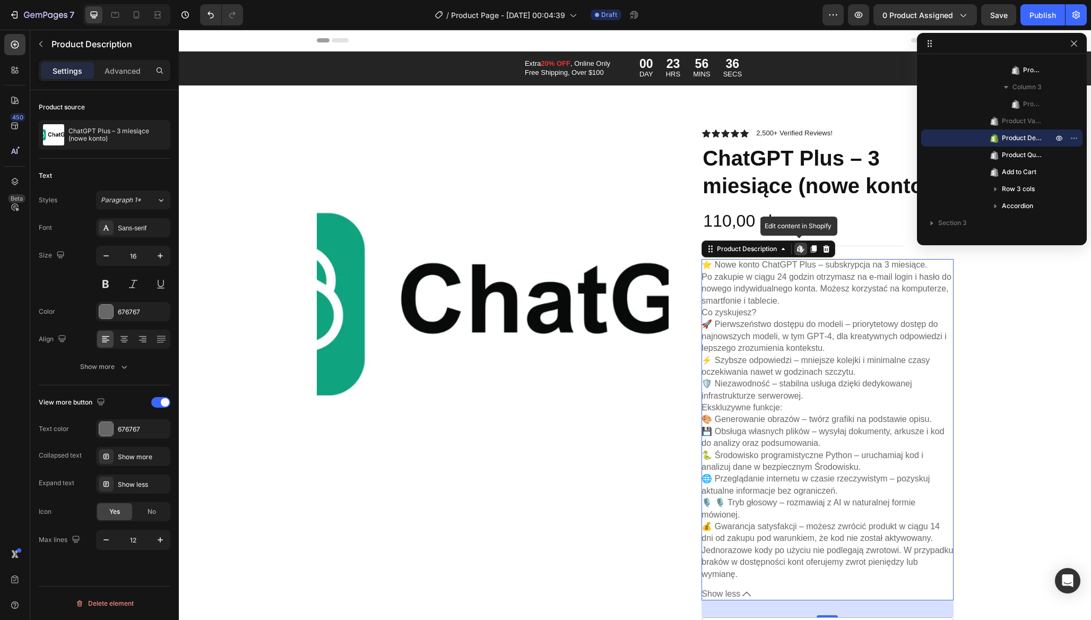
click at [756, 374] on p "⚡ Szybsze odpowiedzi – mniejsze kolejki i minimalne czasy oczekiwania nawet w g…" at bounding box center [816, 366] width 228 height 21
click at [776, 344] on p "🚀 Pierwszeństwo dostępu do modeli – priorytetowy dostęp do najnowszych modeli, …" at bounding box center [824, 336] width 245 height 33
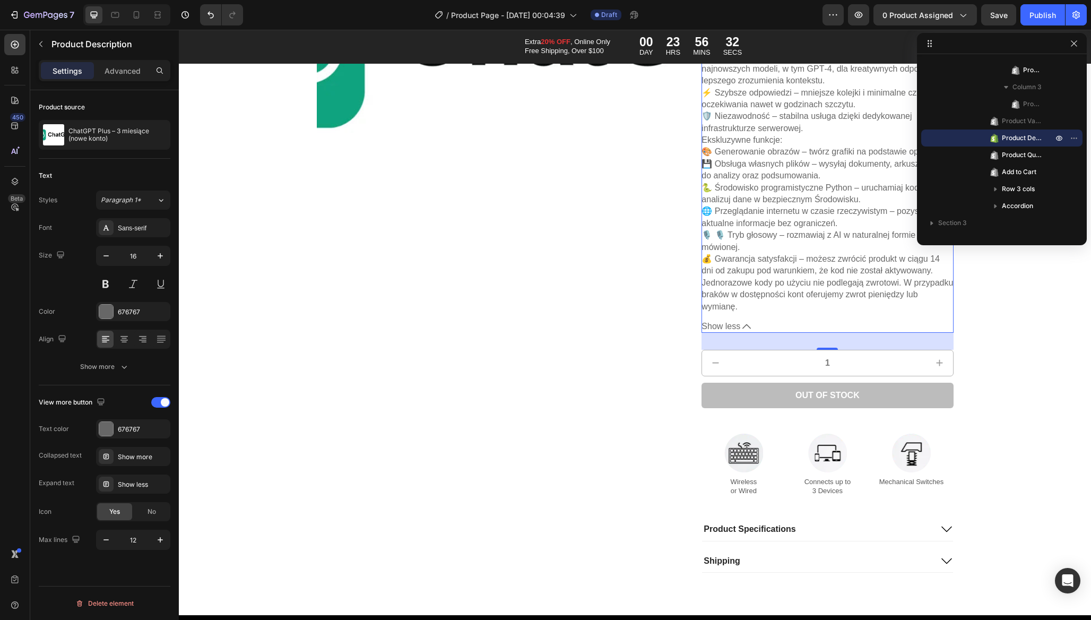
scroll to position [267, 0]
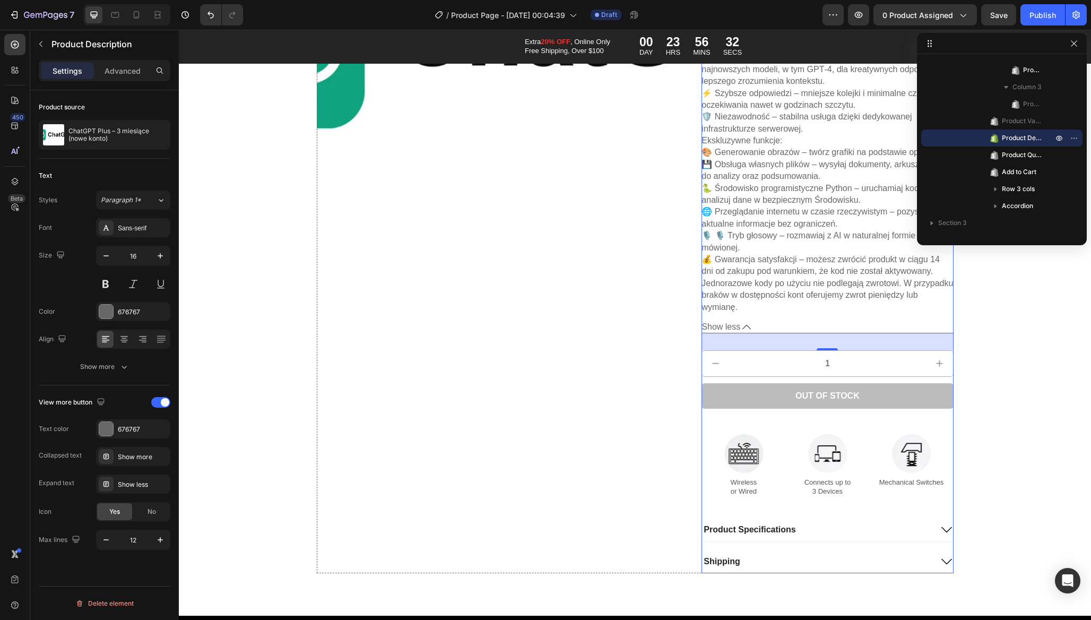
click at [732, 481] on p "Wireless or Wired" at bounding box center [744, 487] width 82 height 18
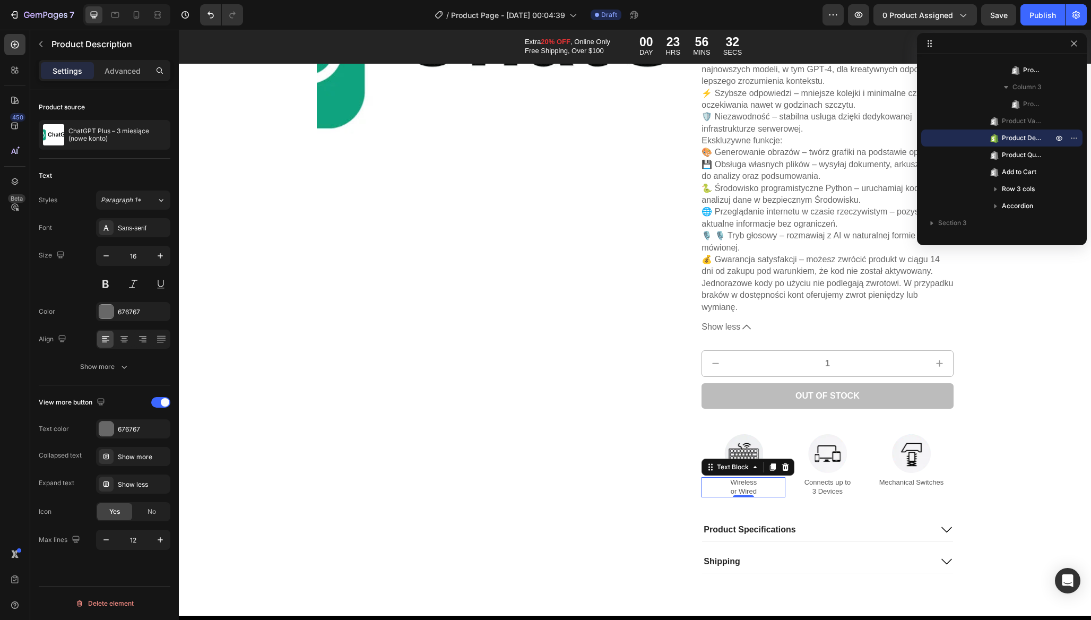
scroll to position [354, 0]
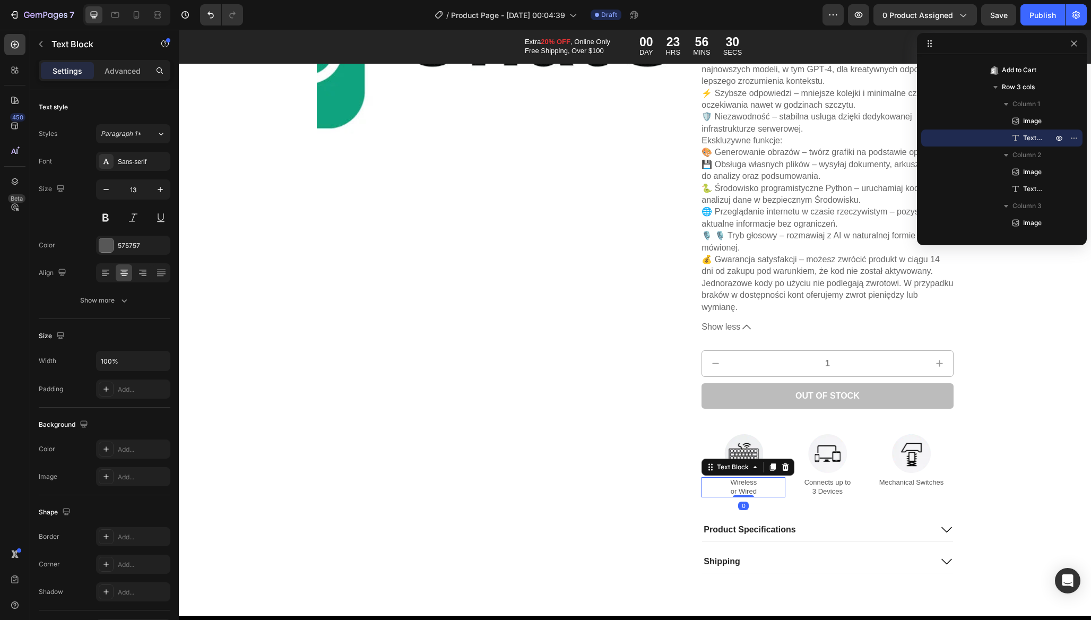
click at [738, 478] on p "Wireless or Wired" at bounding box center [744, 487] width 82 height 18
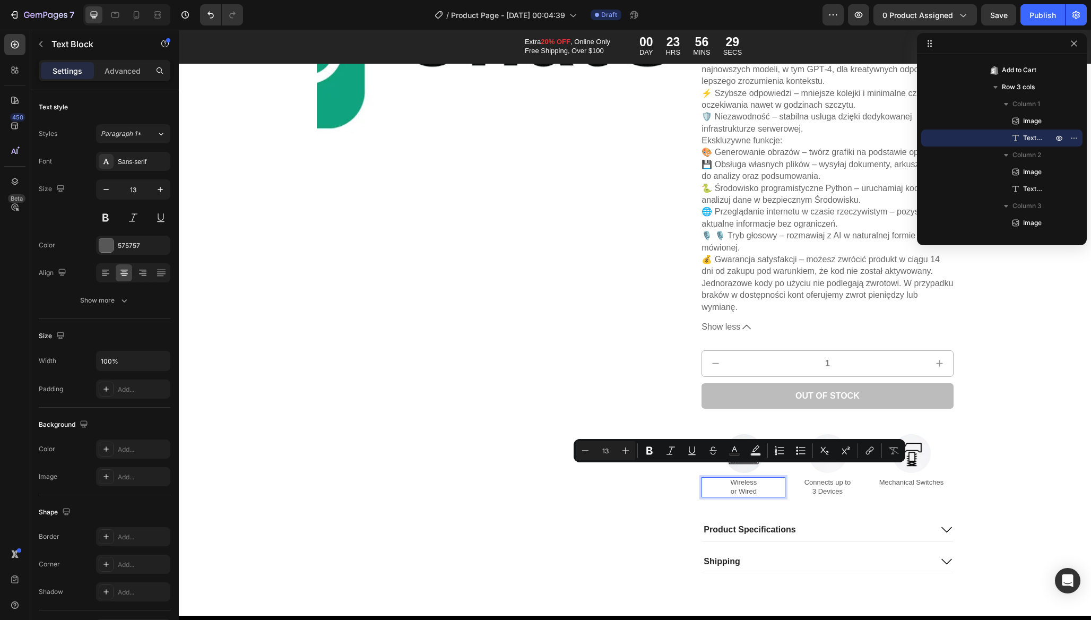
click at [740, 478] on p "Wireless or Wired" at bounding box center [744, 487] width 82 height 18
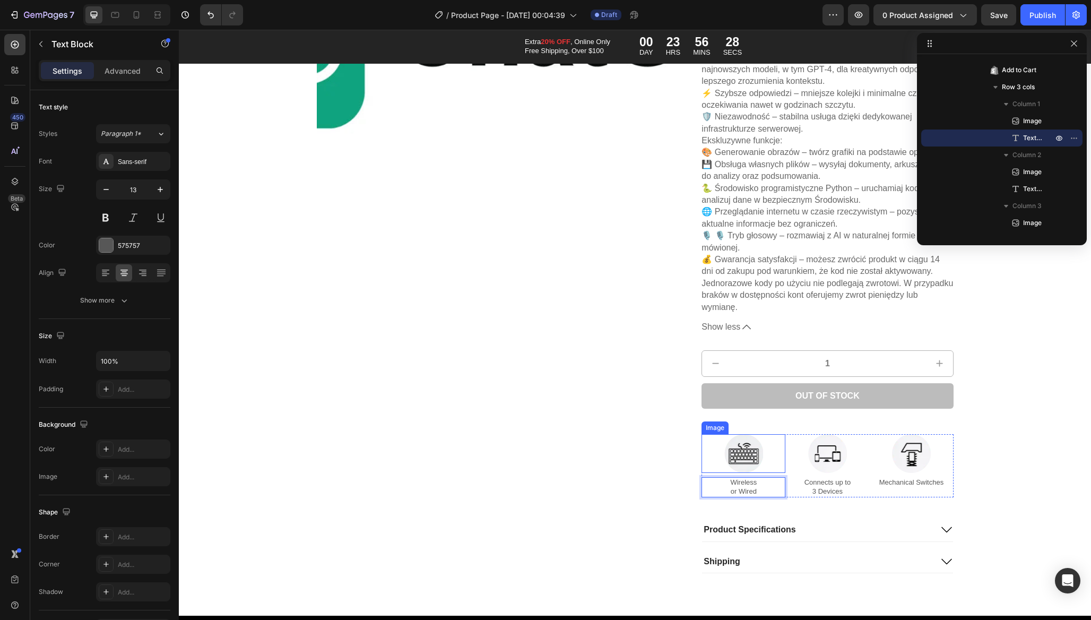
click at [739, 438] on img at bounding box center [744, 453] width 39 height 39
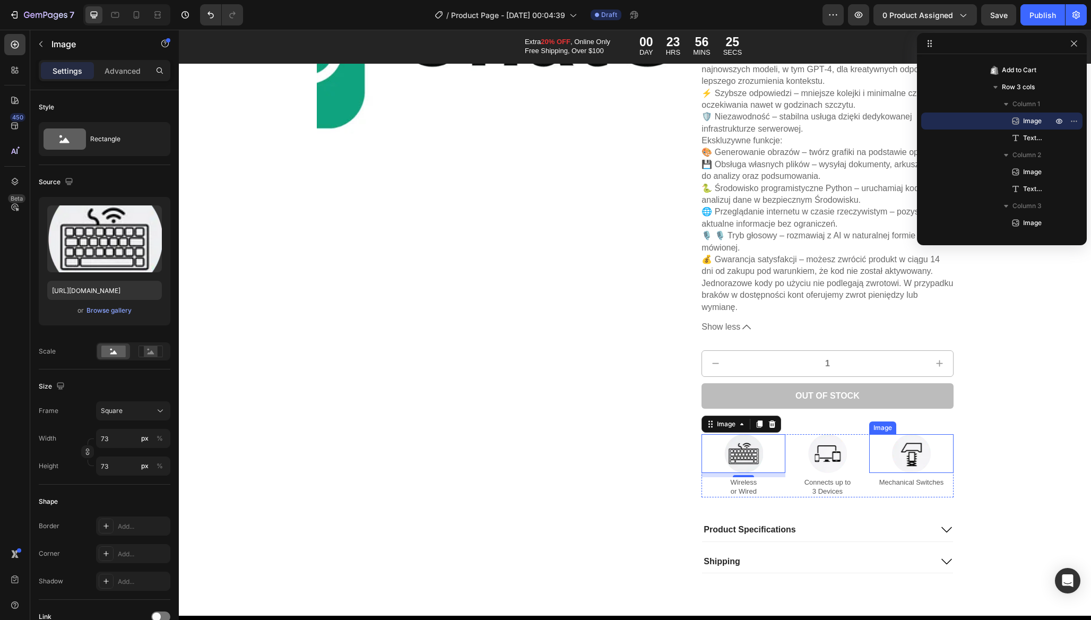
click at [911, 444] on img at bounding box center [911, 453] width 39 height 39
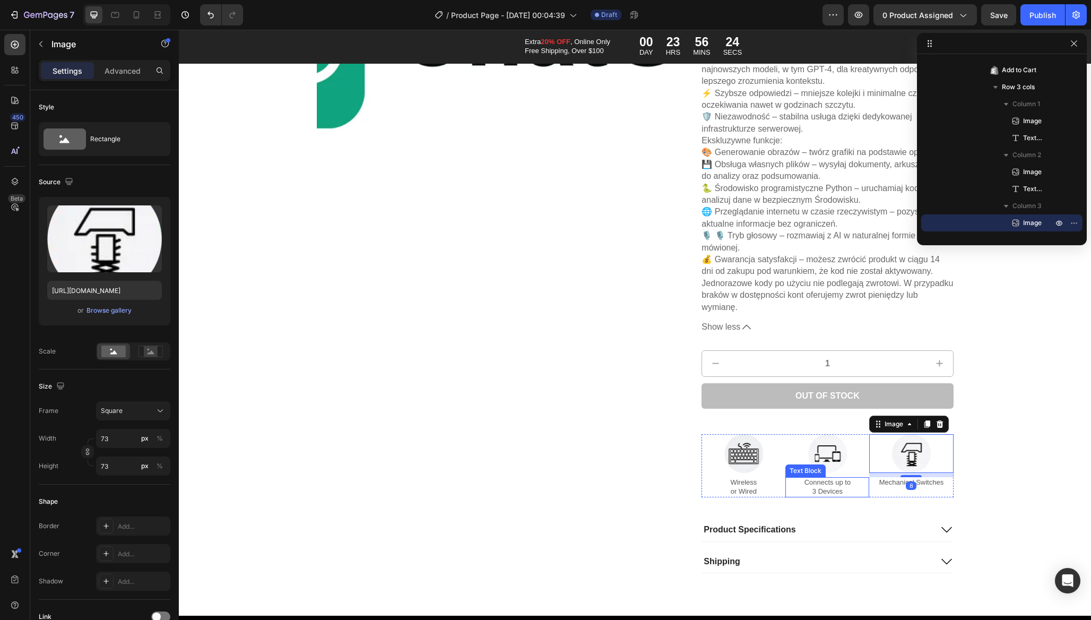
click at [860, 485] on div "Connects up to 3 Devices" at bounding box center [828, 487] width 84 height 20
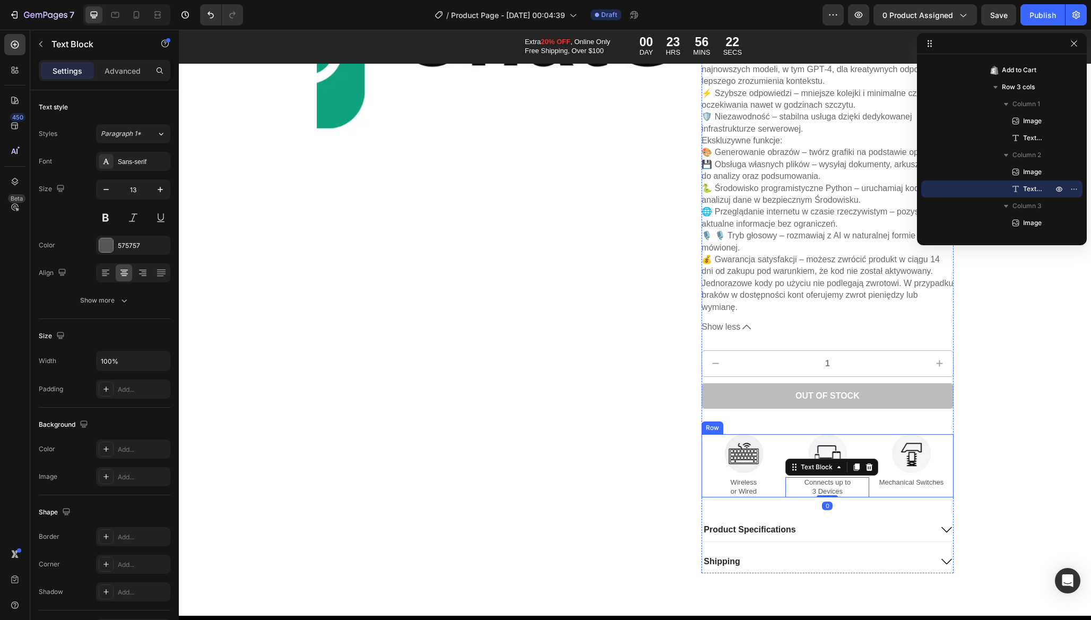
click at [862, 434] on div "Image Connects up to 3 Devices Text Block 0" at bounding box center [828, 465] width 84 height 63
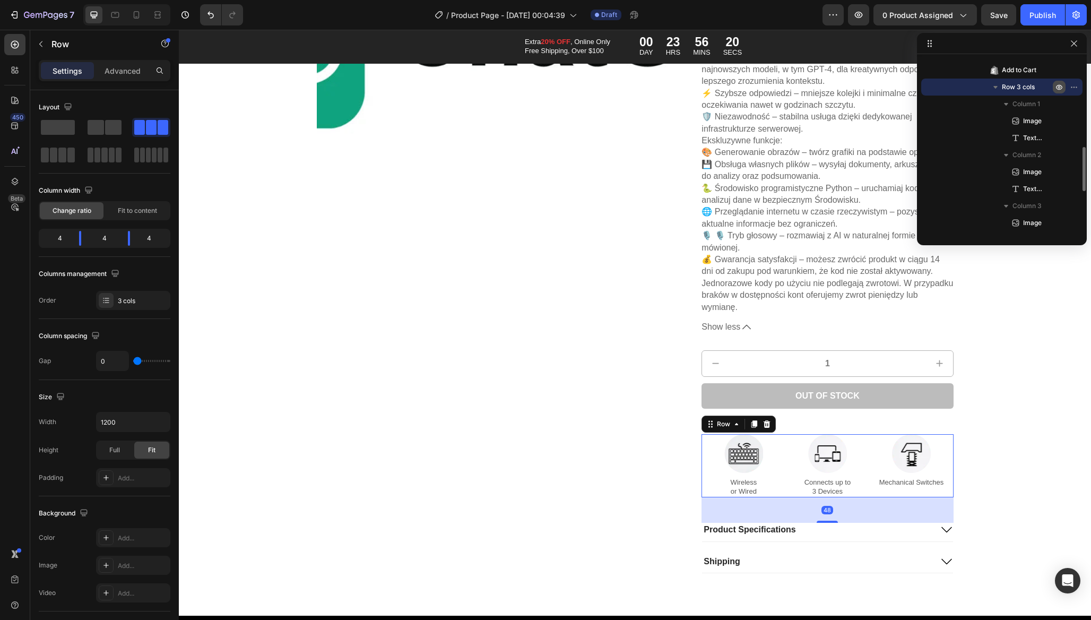
click at [1055, 88] on icon "button" at bounding box center [1059, 87] width 8 height 8
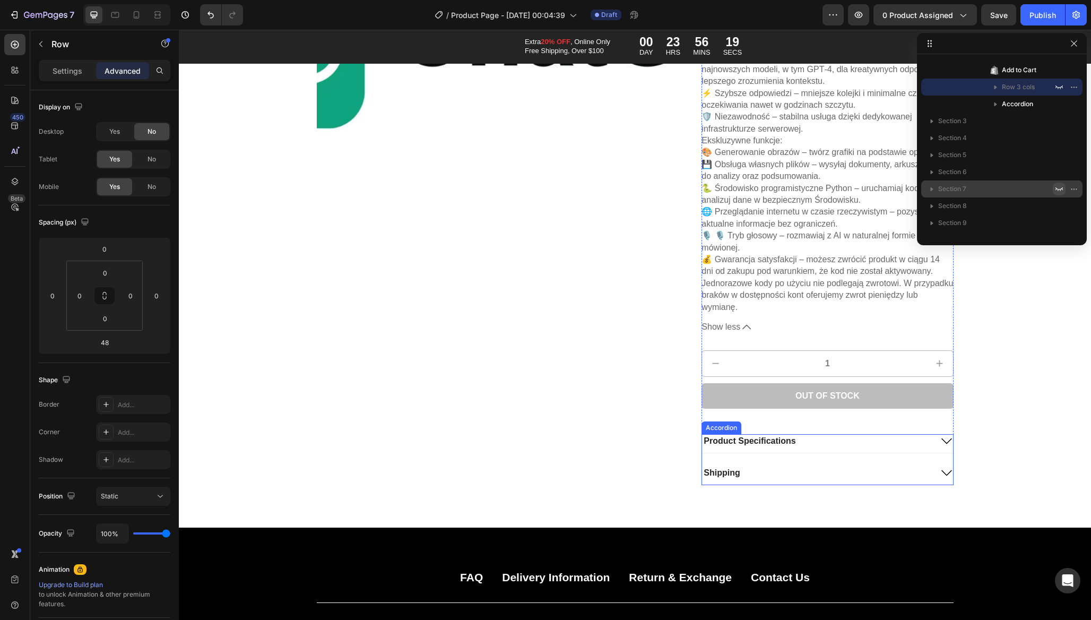
click at [941, 435] on icon at bounding box center [947, 441] width 13 height 13
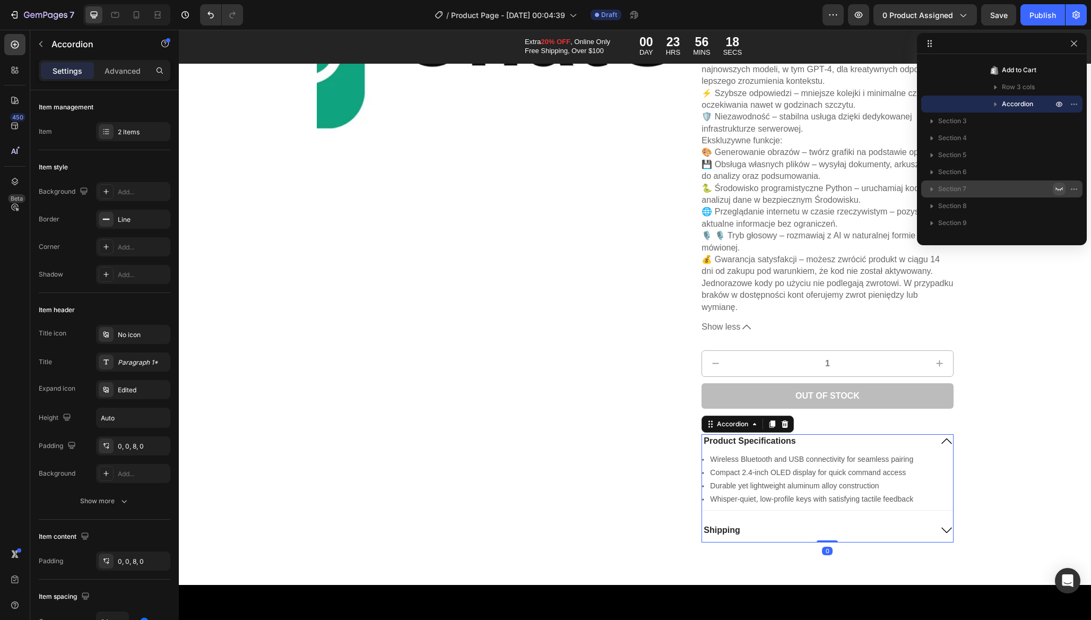
click at [941, 435] on icon at bounding box center [947, 441] width 13 height 13
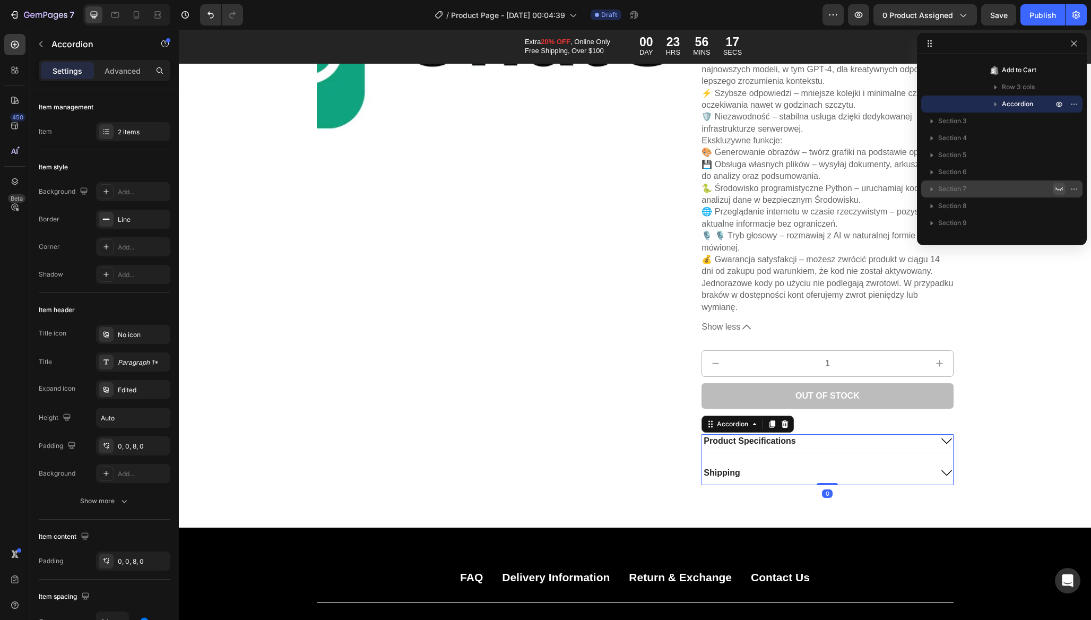
click at [942, 467] on icon at bounding box center [947, 473] width 13 height 13
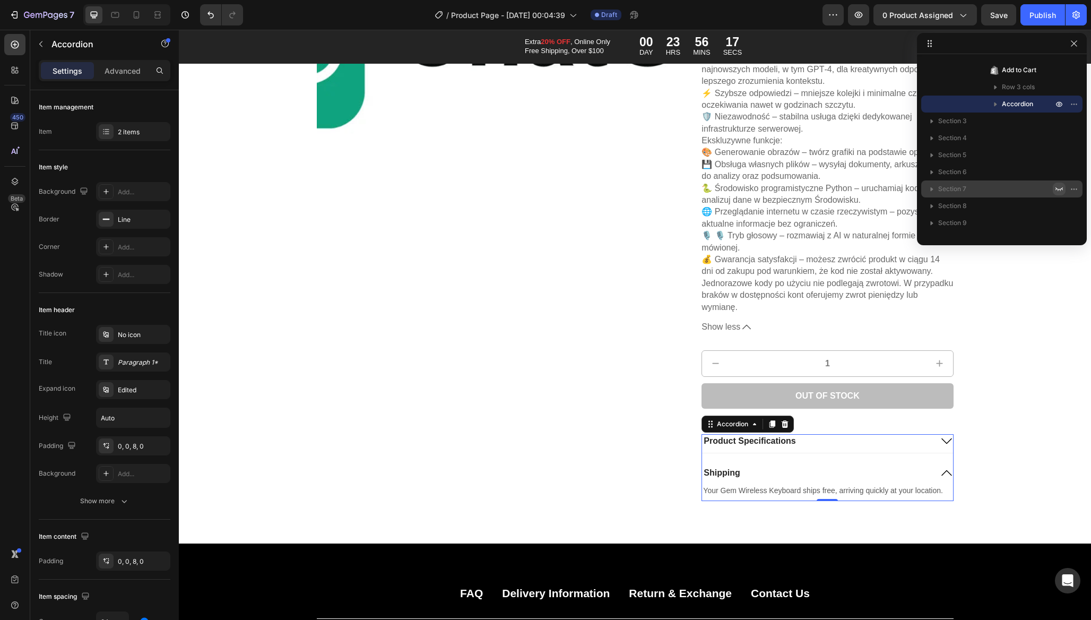
click at [942, 467] on icon at bounding box center [947, 473] width 13 height 13
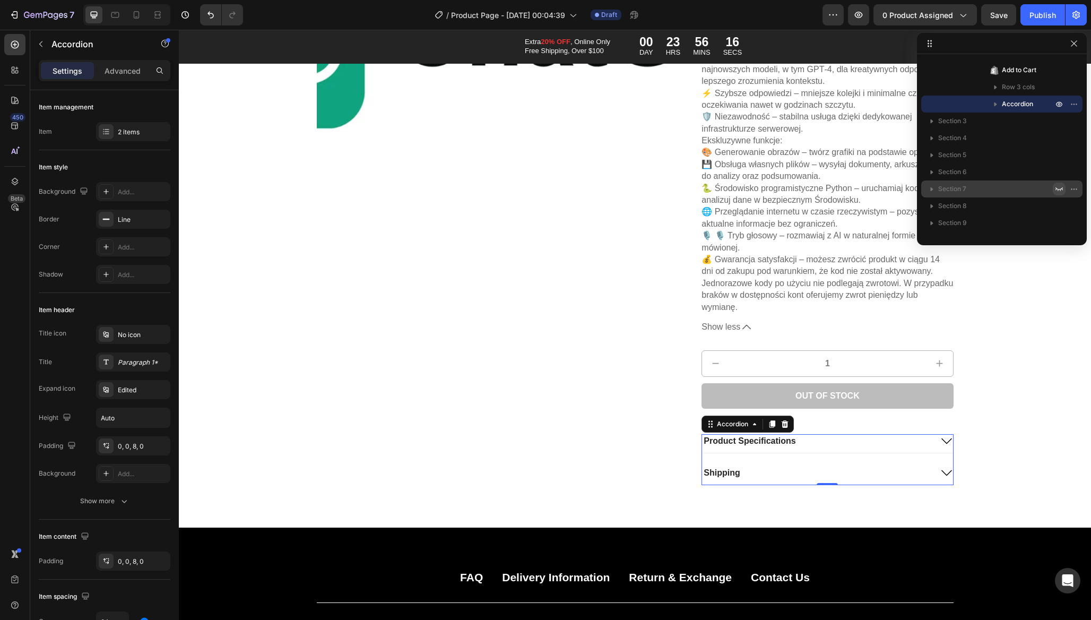
click at [928, 434] on div "Product Specifications" at bounding box center [827, 443] width 251 height 19
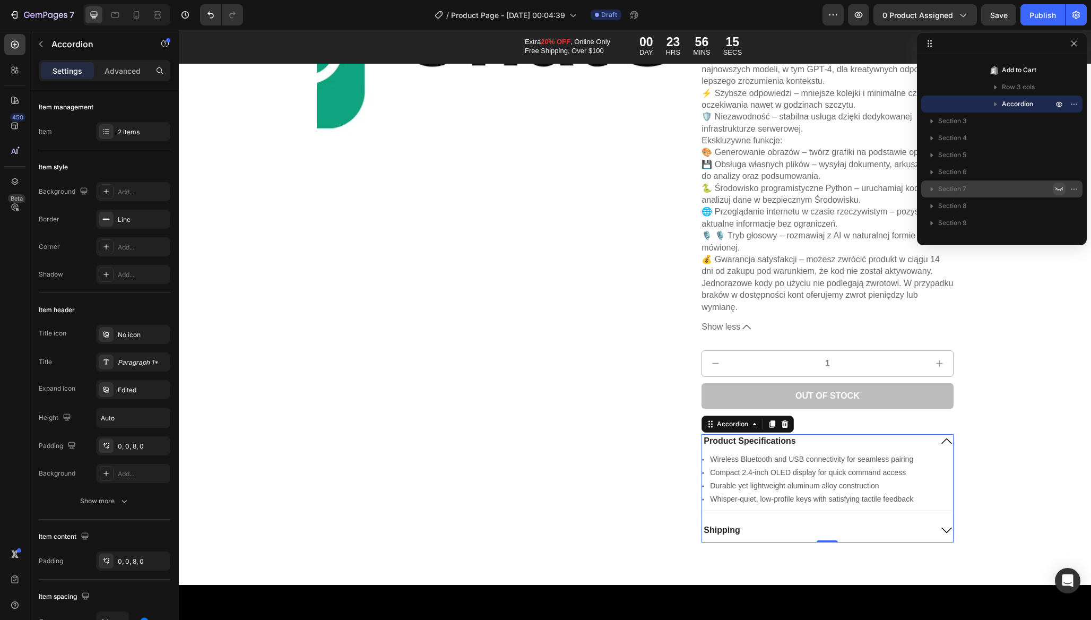
click at [928, 434] on div "Product Specifications" at bounding box center [827, 443] width 251 height 19
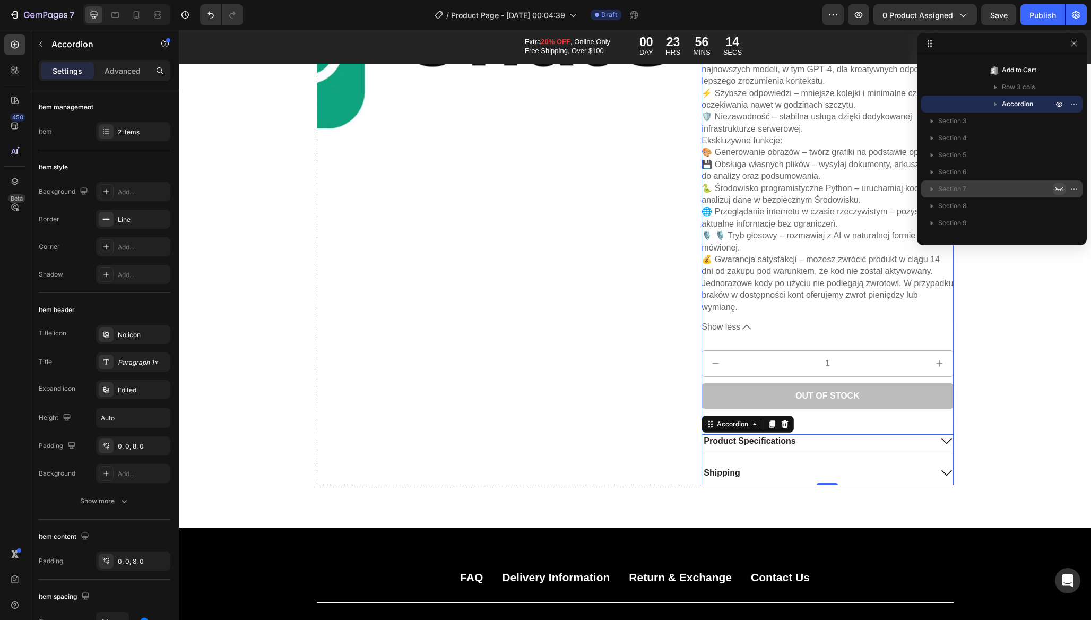
click at [888, 411] on div "Out of stock Add to Cart" at bounding box center [828, 408] width 252 height 51
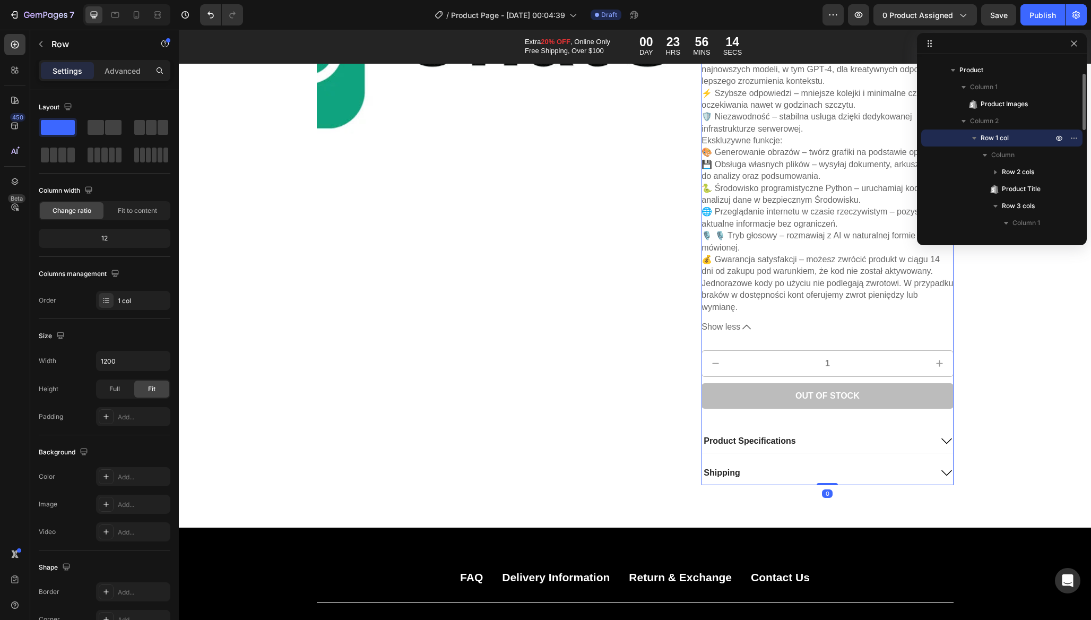
click at [809, 434] on div "Product Specifications" at bounding box center [816, 441] width 229 height 14
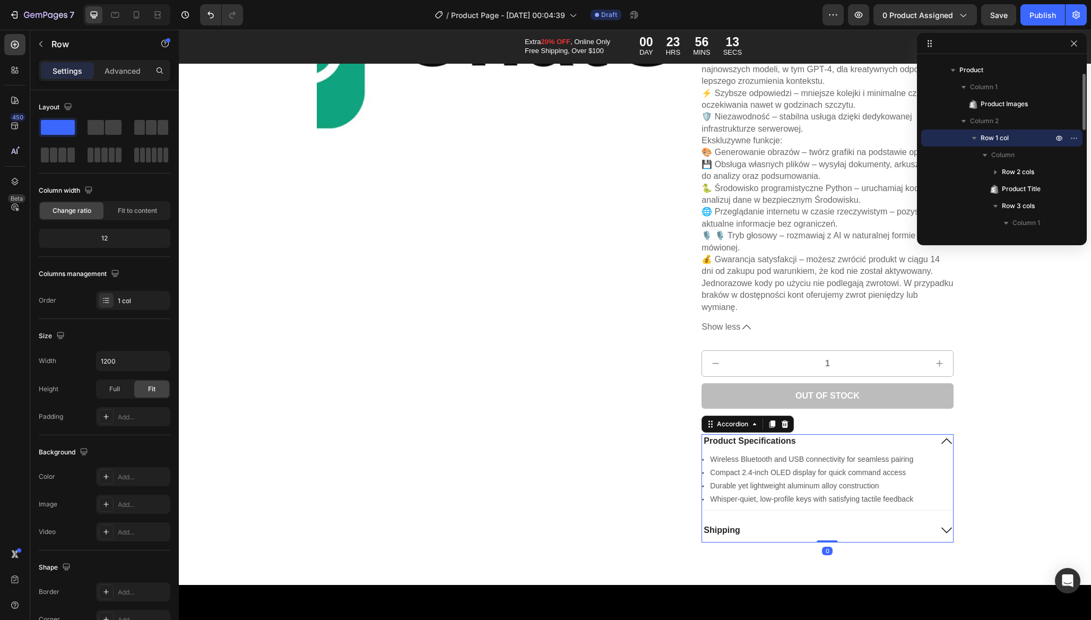
scroll to position [320, 0]
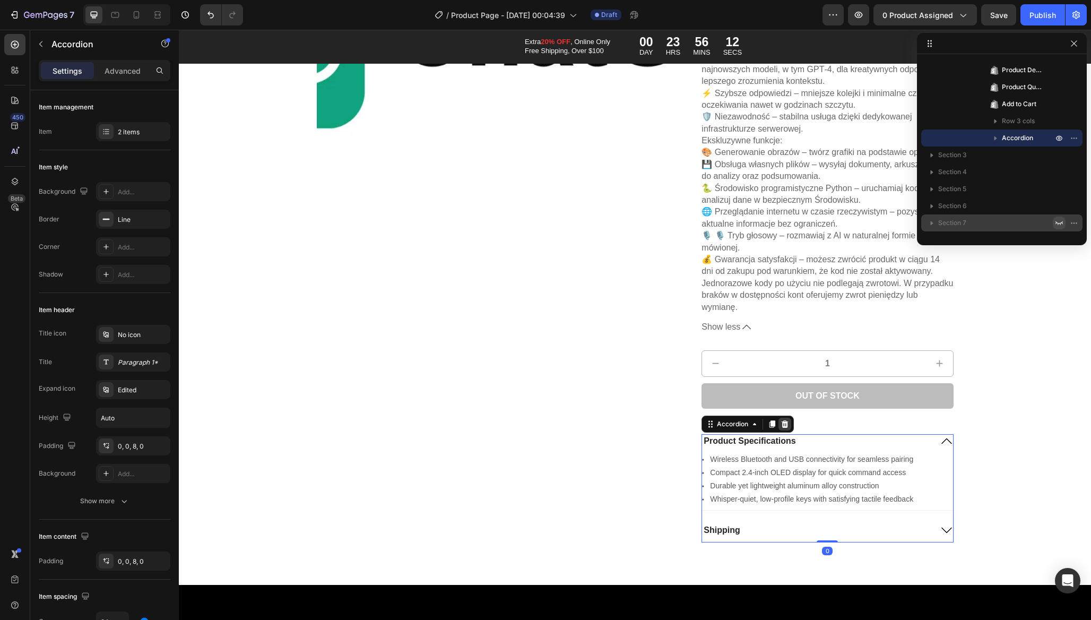
click at [782, 420] on icon at bounding box center [785, 423] width 7 height 7
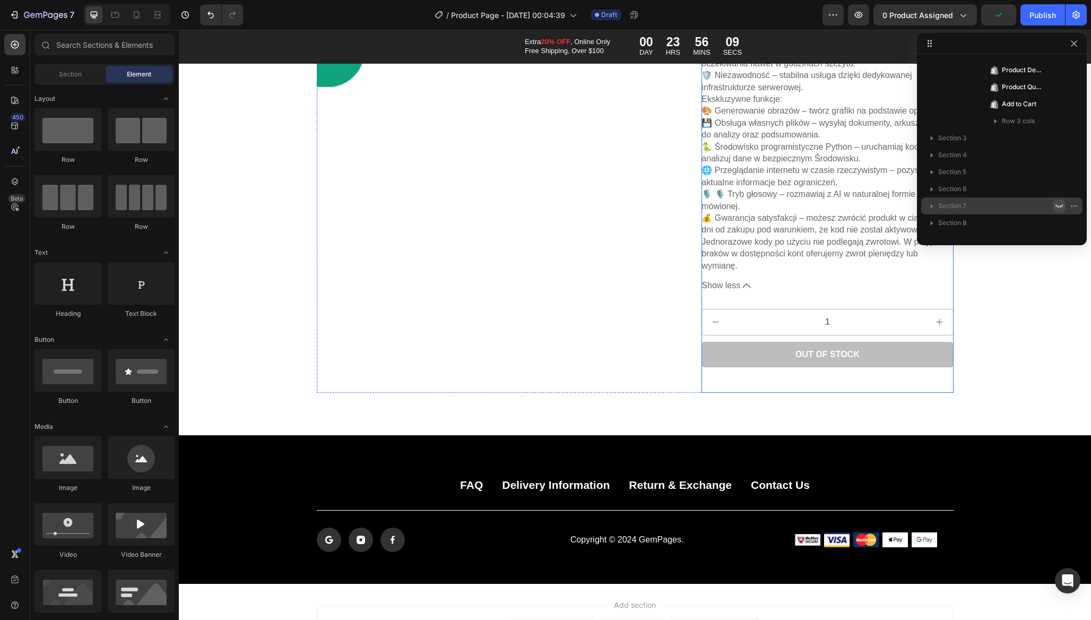
scroll to position [413, 0]
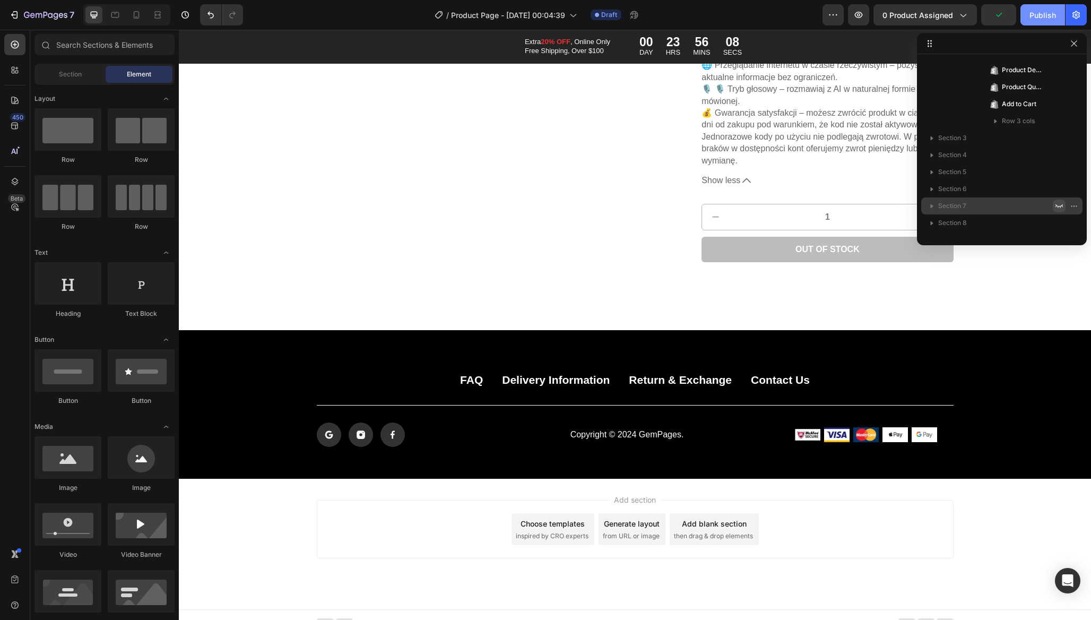
click at [1052, 14] on div "Publish" at bounding box center [1043, 15] width 27 height 11
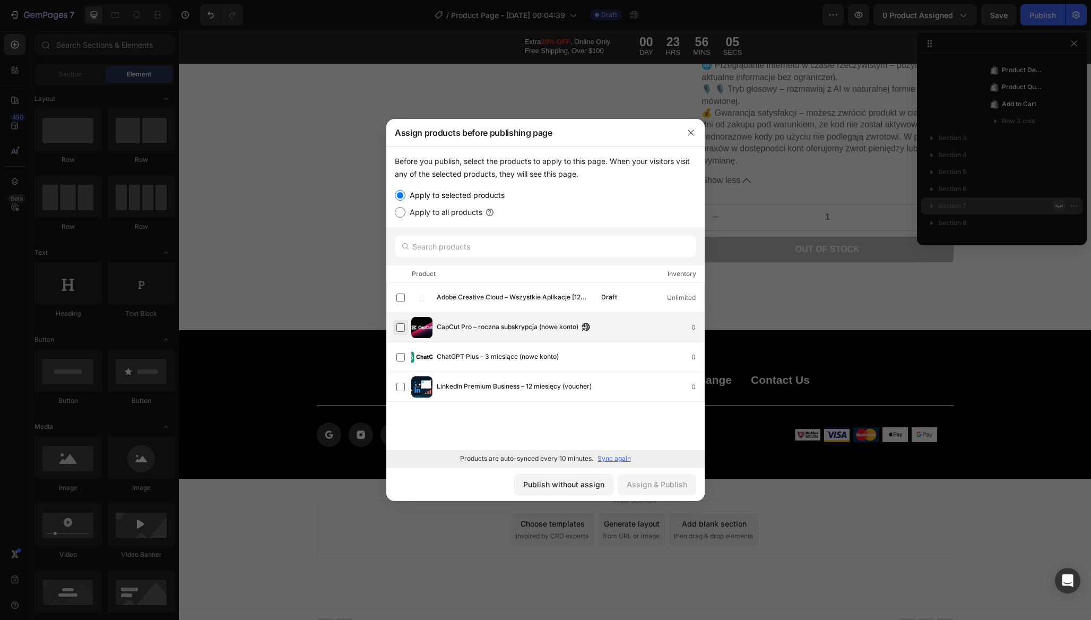
click at [401, 324] on label at bounding box center [401, 327] width 8 height 8
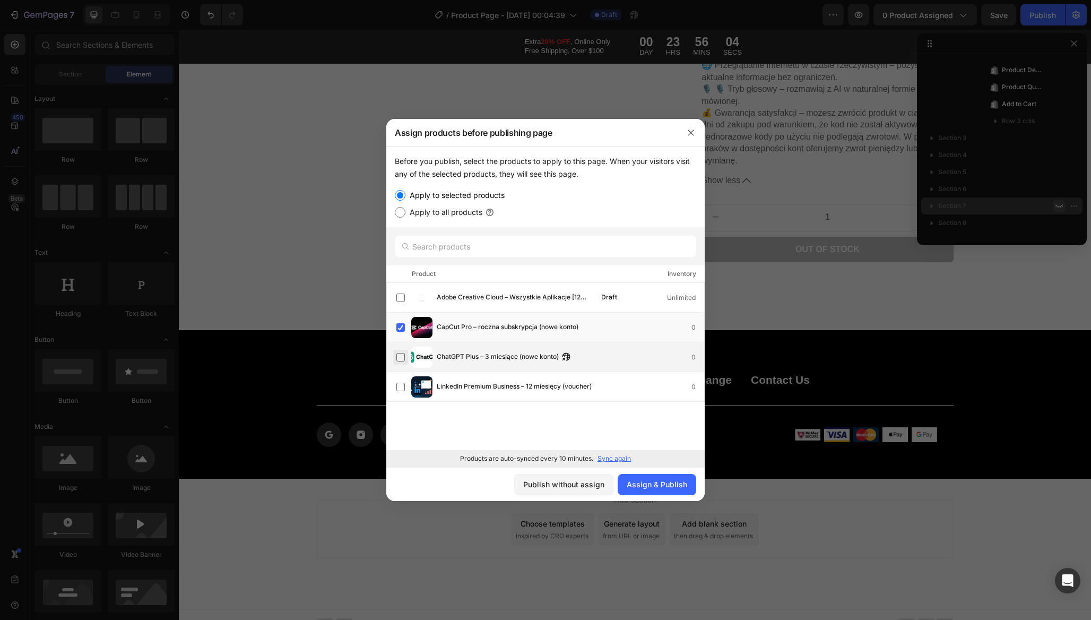
click at [397, 360] on label at bounding box center [401, 357] width 8 height 8
click at [399, 390] on label at bounding box center [401, 387] width 8 height 8
click at [417, 211] on label "Apply to all products" at bounding box center [444, 212] width 77 height 13
click at [406, 211] on input "Apply to all products" at bounding box center [400, 212] width 11 height 11
radio input "true"
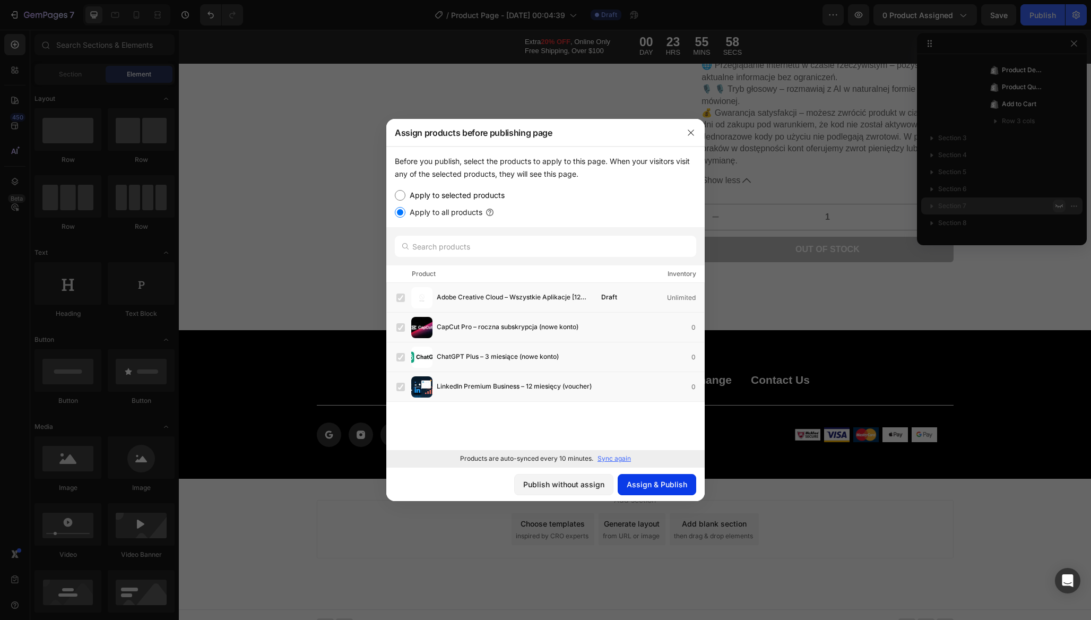
click at [651, 489] on div "Assign & Publish" at bounding box center [657, 484] width 61 height 11
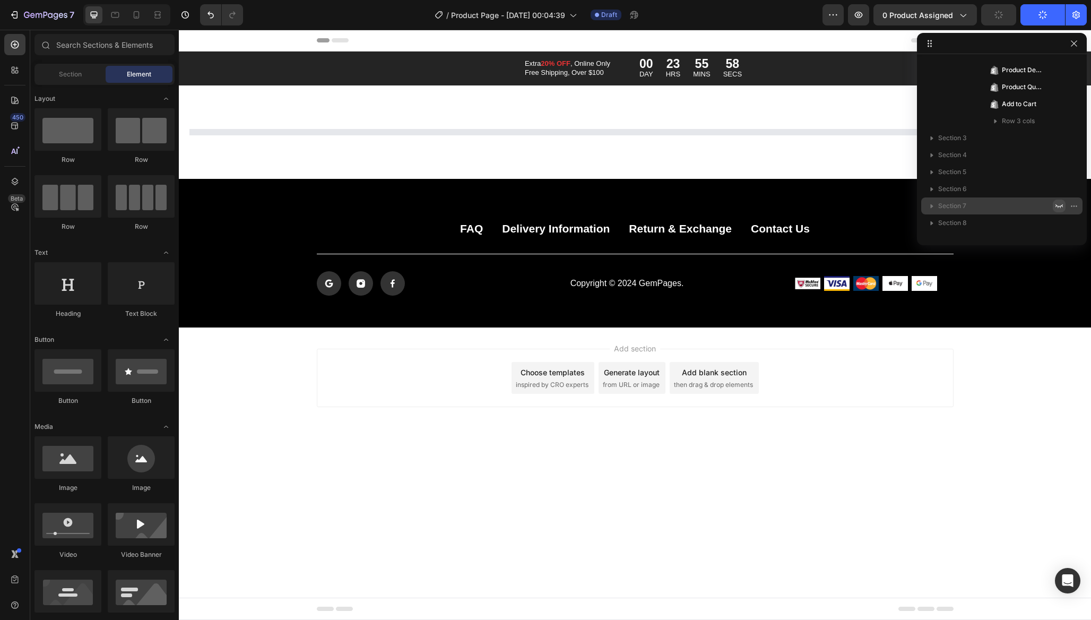
scroll to position [0, 0]
